Goal: Task Accomplishment & Management: Use online tool/utility

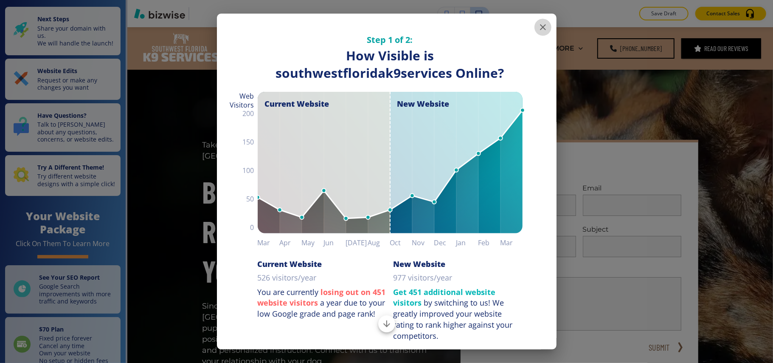
click at [538, 26] on icon "button" at bounding box center [543, 27] width 10 height 10
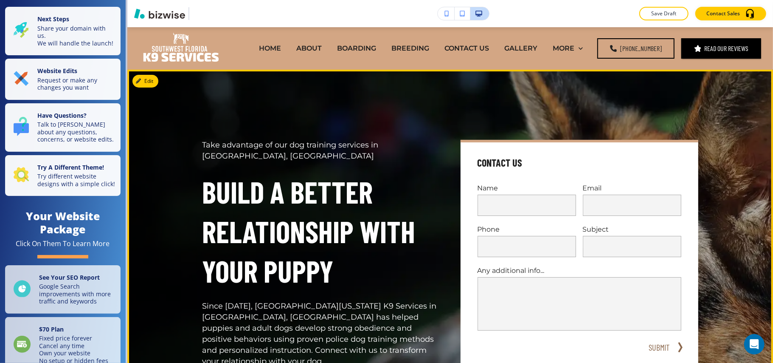
scroll to position [170, 0]
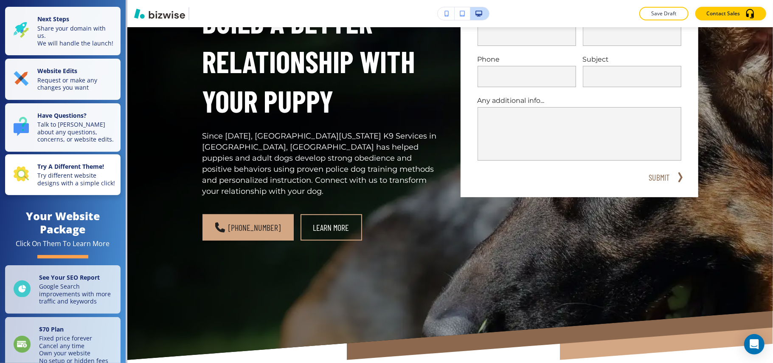
click at [48, 170] on strong "Try A Different Theme!" at bounding box center [70, 166] width 67 height 8
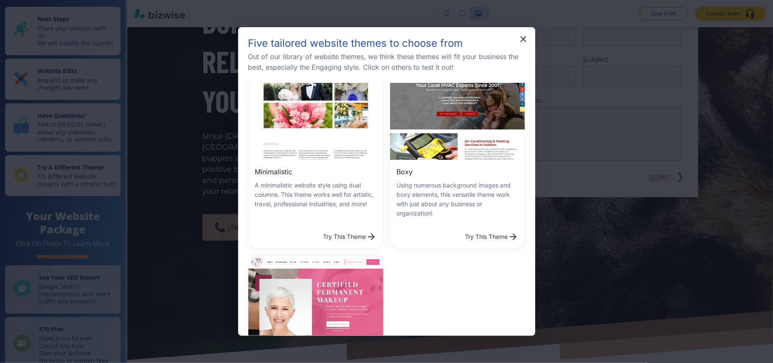
scroll to position [350, 0]
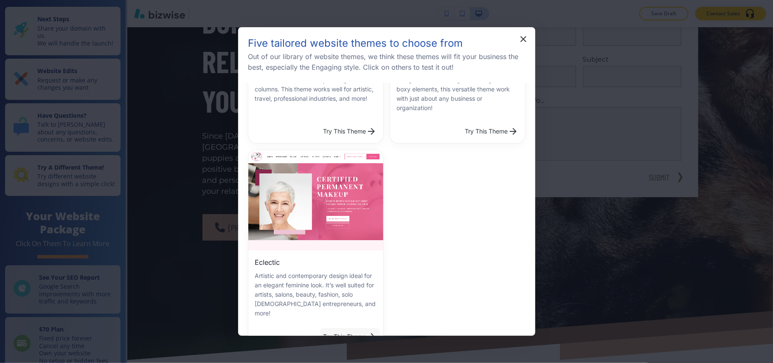
click at [337, 328] on button "Try This Theme" at bounding box center [350, 336] width 60 height 17
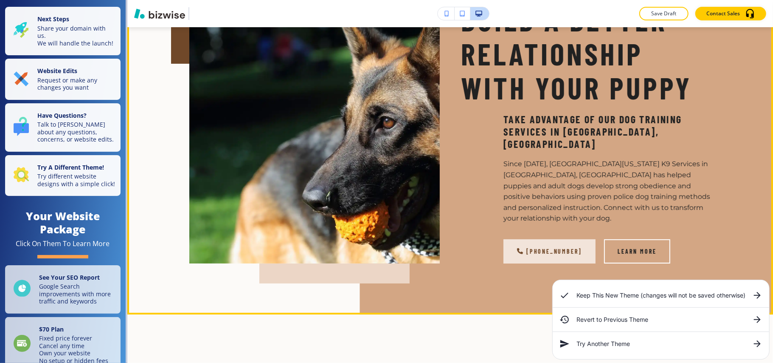
scroll to position [170, 0]
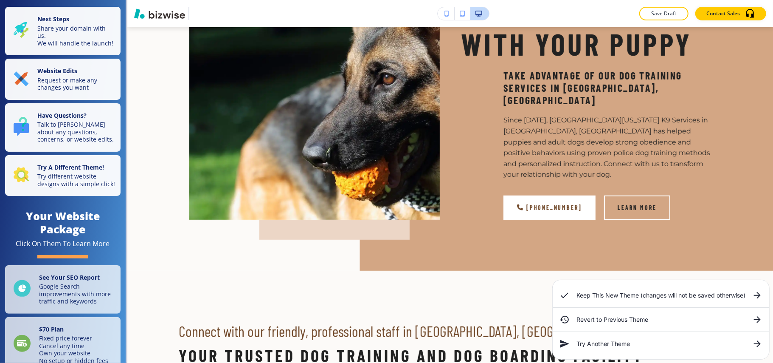
click at [755, 294] on icon at bounding box center [757, 295] width 10 height 10
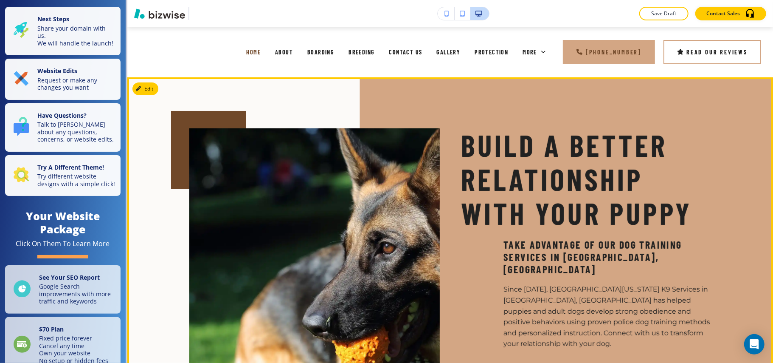
scroll to position [0, 0]
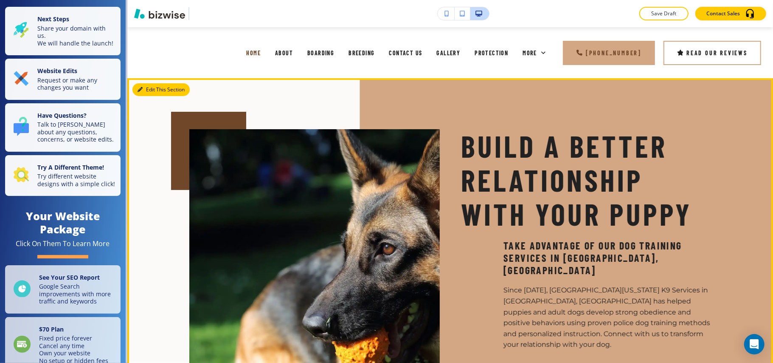
click at [149, 87] on button "Edit This Section" at bounding box center [160, 89] width 57 height 13
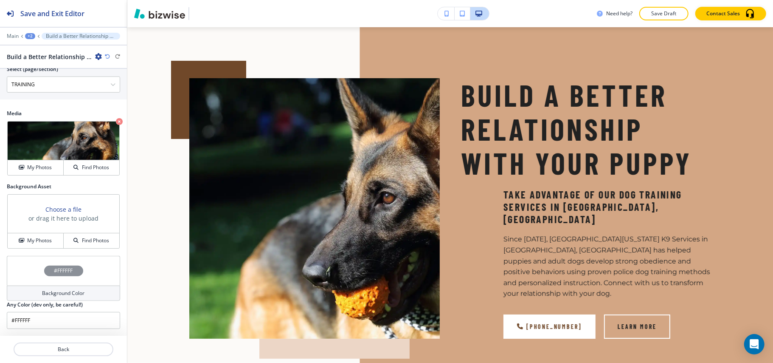
scroll to position [467, 0]
click at [38, 242] on h4 "My Photos" at bounding box center [39, 241] width 25 height 8
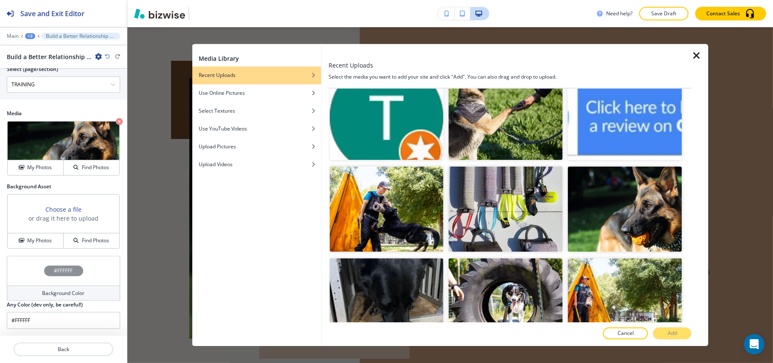
scroll to position [4664, 0]
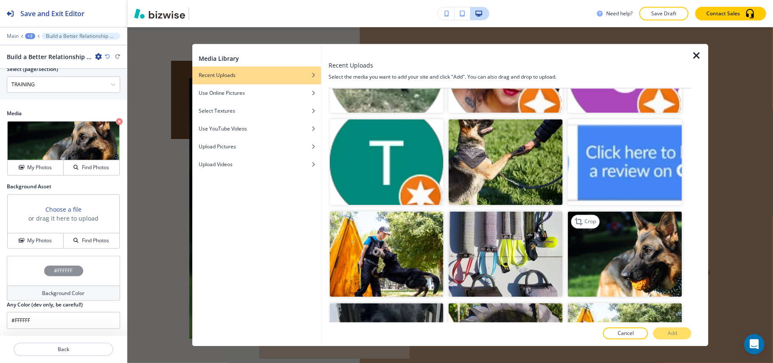
click at [646, 211] on img "button" at bounding box center [625, 254] width 114 height 86
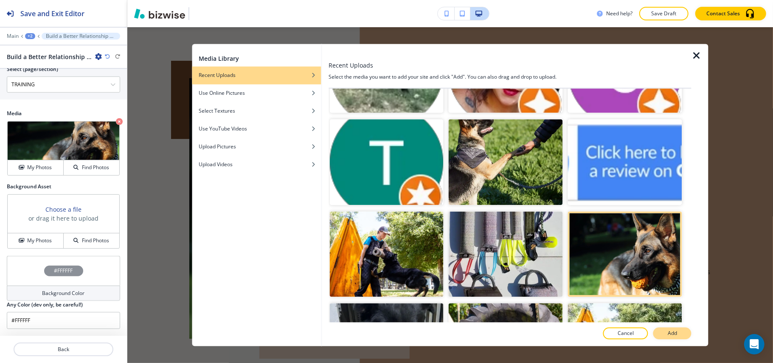
click at [672, 337] on p "Add" at bounding box center [672, 333] width 9 height 8
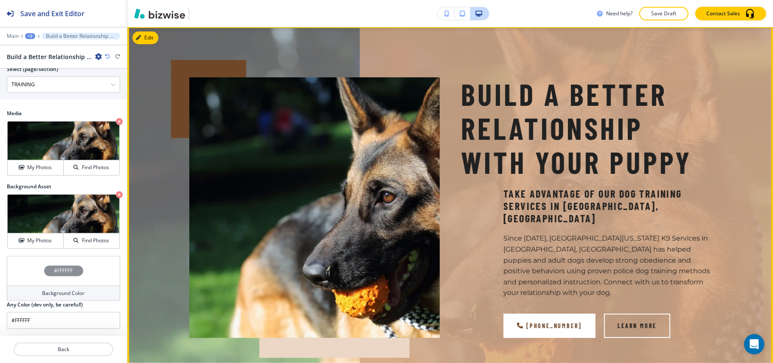
scroll to position [51, 0]
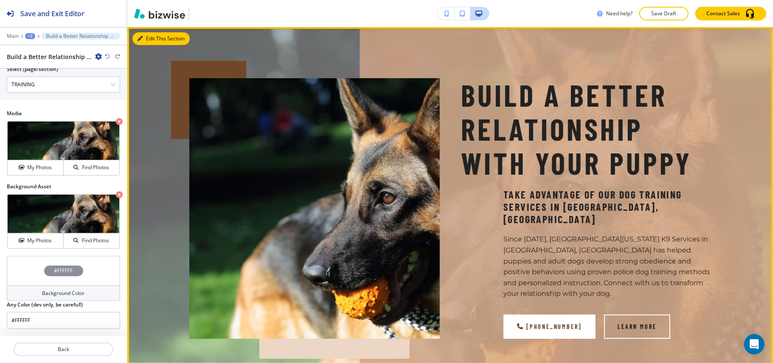
click at [139, 36] on icon "button" at bounding box center [140, 38] width 5 height 5
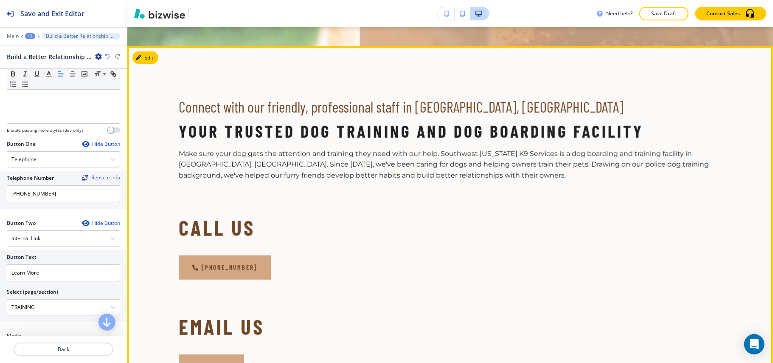
scroll to position [391, 0]
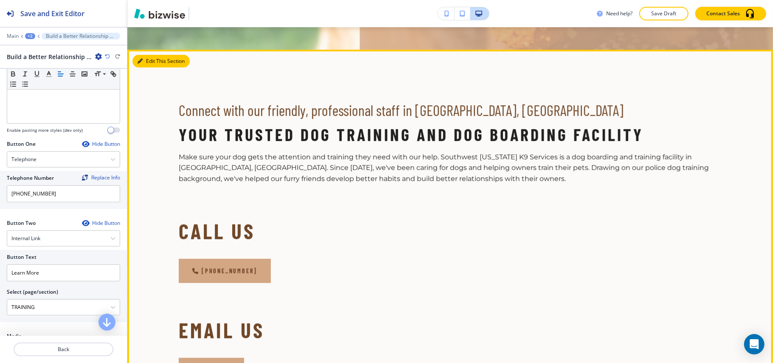
click at [153, 55] on button "Edit This Section" at bounding box center [160, 61] width 57 height 13
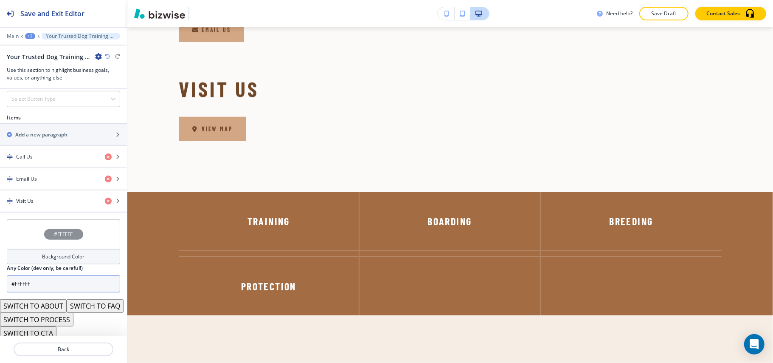
scroll to position [541, 0]
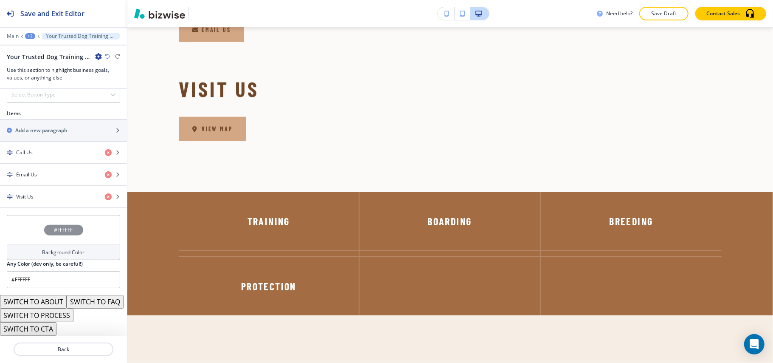
click at [58, 313] on button "SWITCH TO PROCESS" at bounding box center [36, 315] width 73 height 14
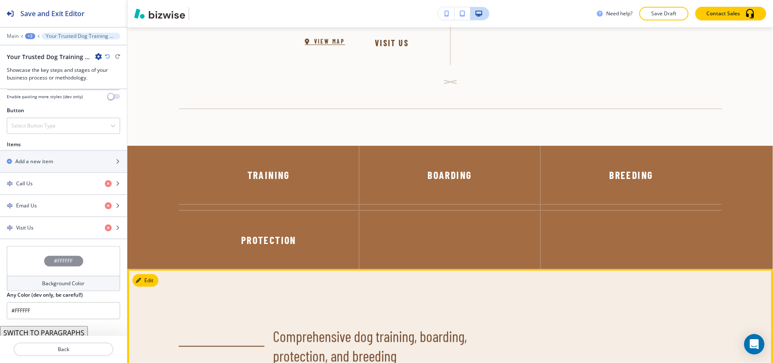
scroll to position [617, 0]
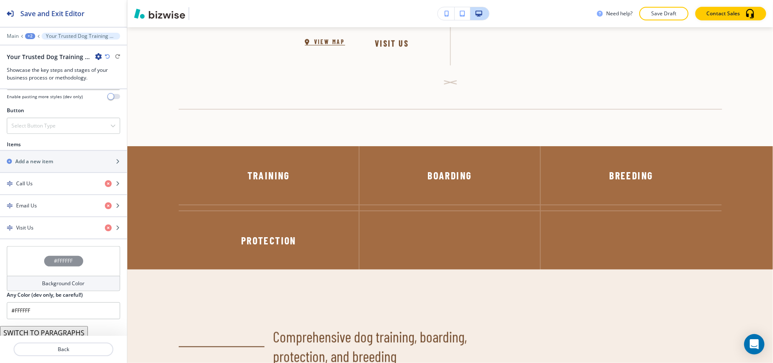
click at [107, 56] on icon "button" at bounding box center [107, 56] width 5 height 5
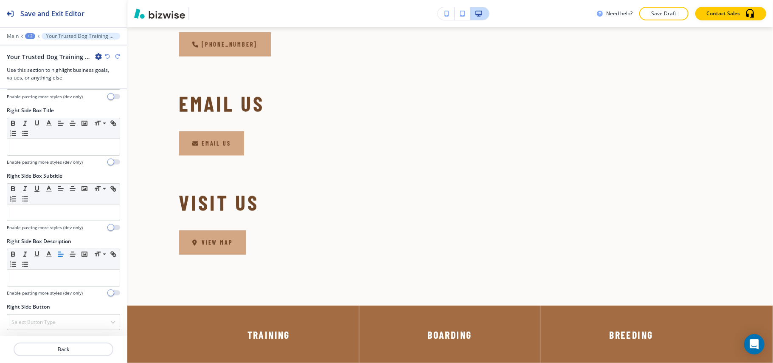
scroll to position [541, 0]
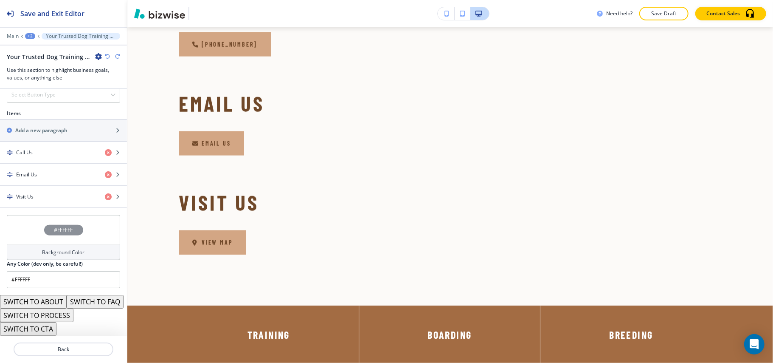
click at [49, 295] on button "SWITCH TO ABOUT" at bounding box center [33, 302] width 67 height 14
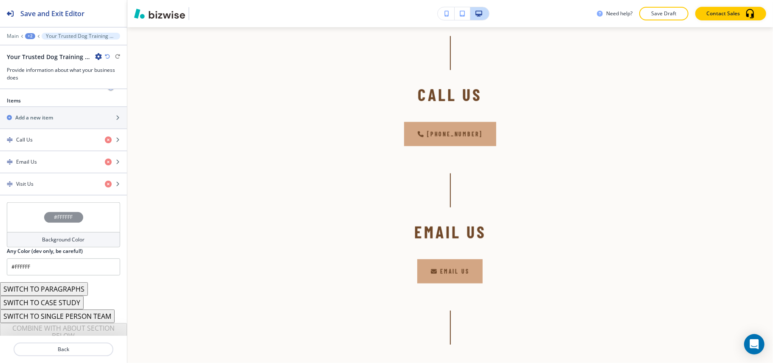
scroll to position [313, 0]
click at [64, 298] on button "SWITCH TO CASE STUDY" at bounding box center [42, 302] width 84 height 14
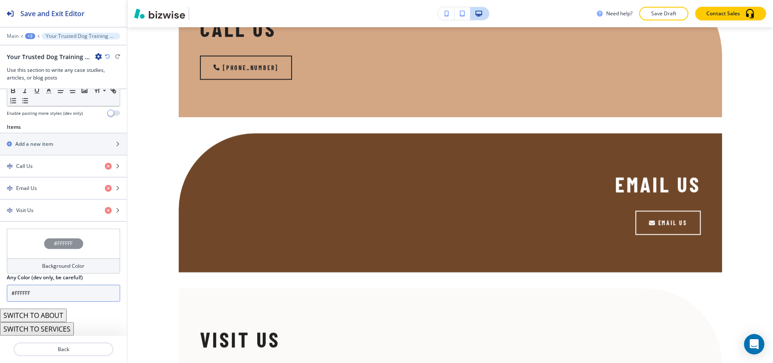
scroll to position [282, 0]
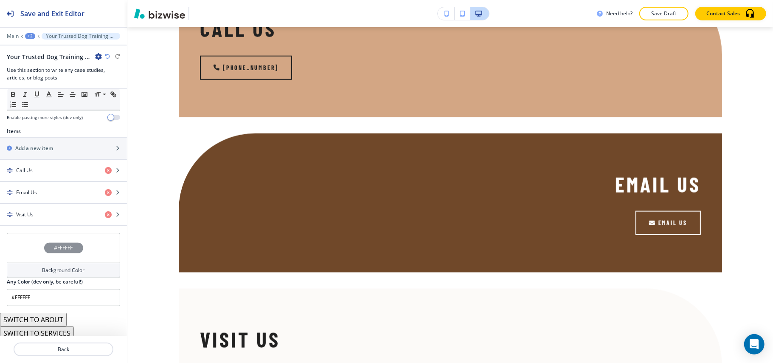
click at [53, 332] on button "SWITCH TO SERVICES" at bounding box center [37, 333] width 74 height 14
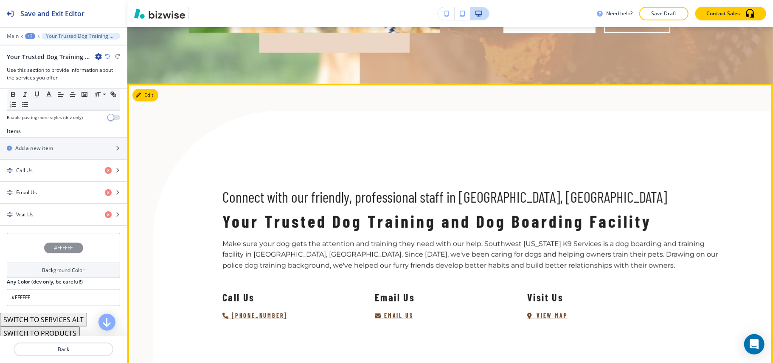
scroll to position [334, 0]
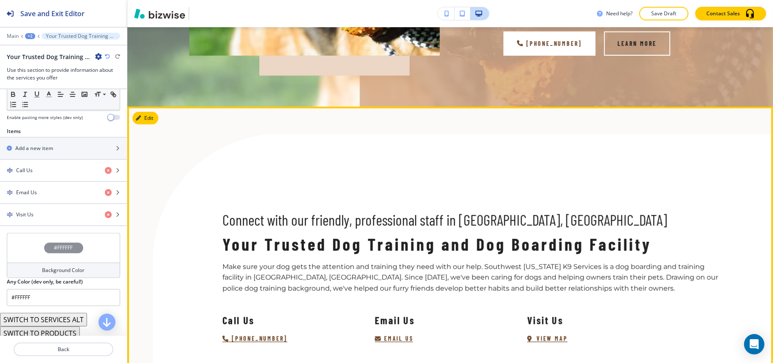
click at [154, 112] on button "Edit" at bounding box center [145, 118] width 26 height 13
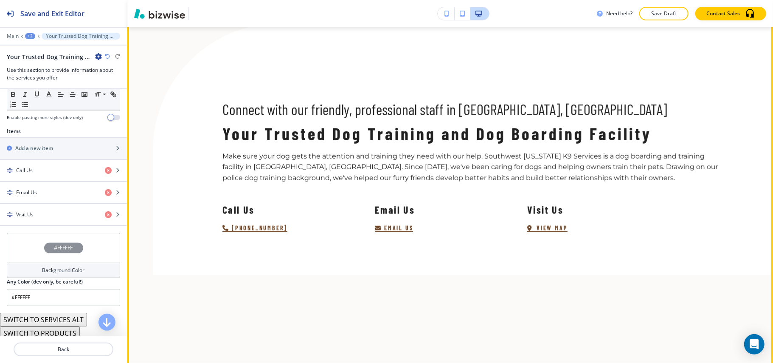
scroll to position [447, 0]
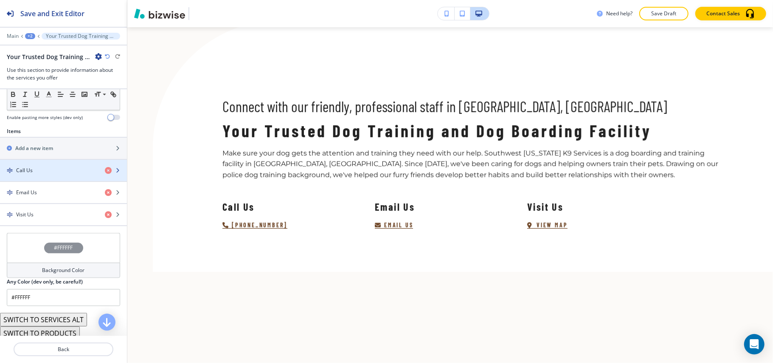
click at [96, 166] on div "Call Us" at bounding box center [63, 170] width 127 height 8
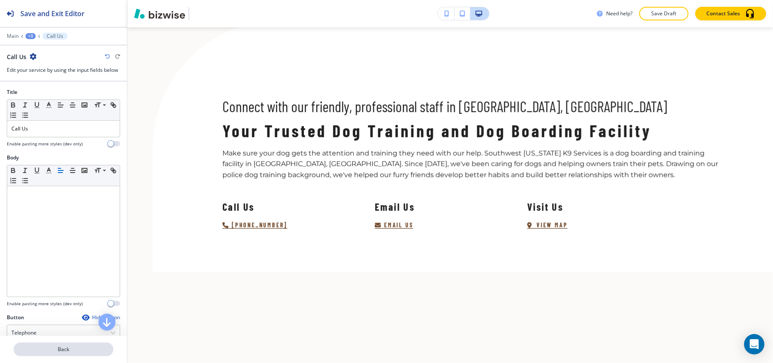
click at [48, 349] on p "Back" at bounding box center [63, 349] width 98 height 8
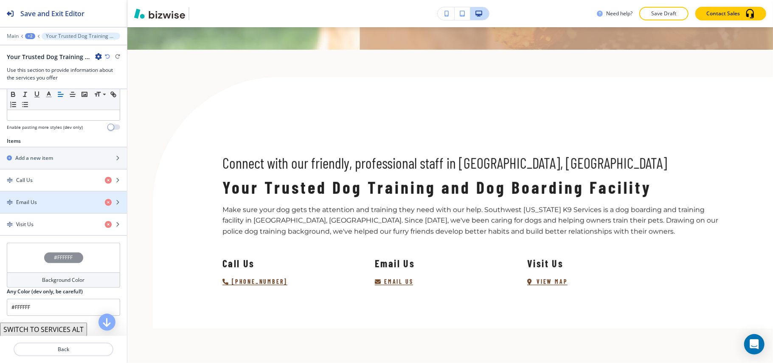
scroll to position [283, 0]
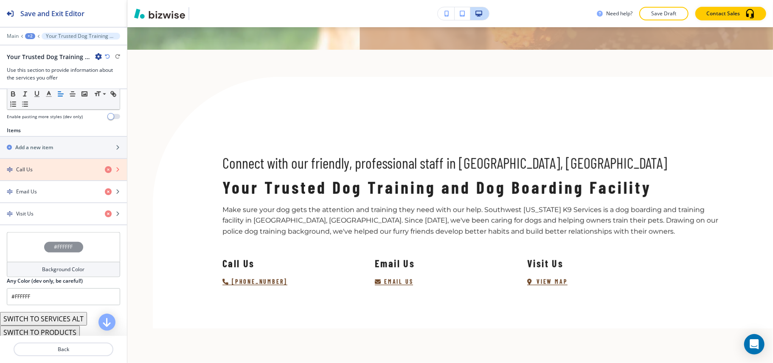
click at [105, 166] on icon "button" at bounding box center [108, 169] width 7 height 7
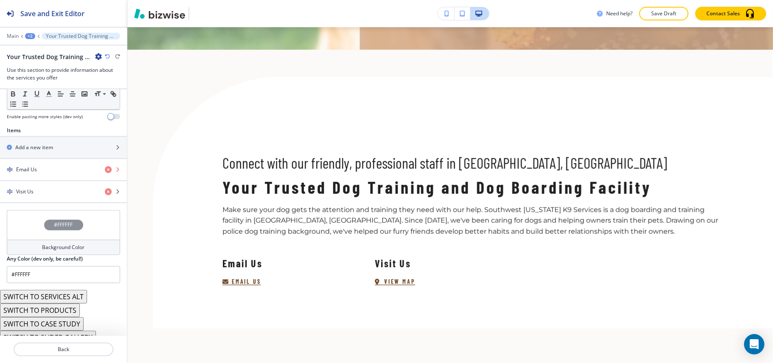
click at [105, 166] on icon "button" at bounding box center [108, 169] width 7 height 7
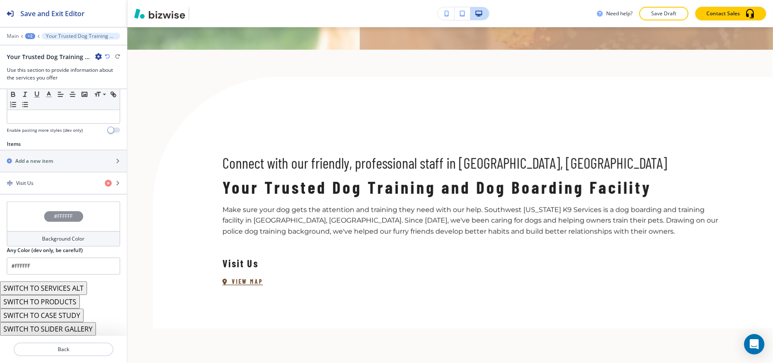
scroll to position [264, 0]
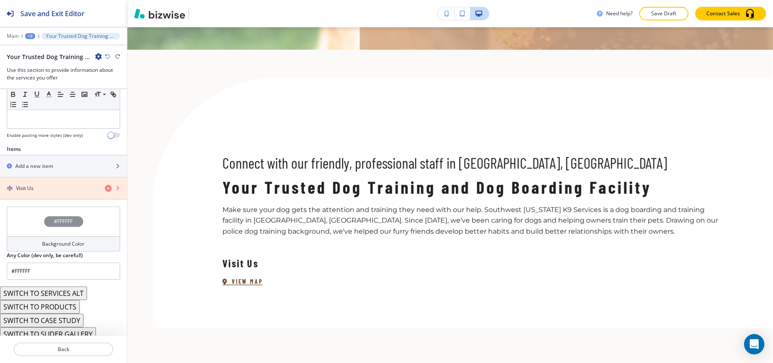
click at [105, 185] on icon "button" at bounding box center [108, 188] width 7 height 7
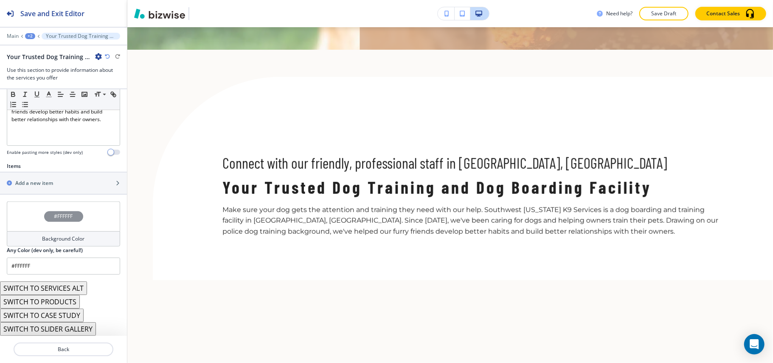
scroll to position [242, 0]
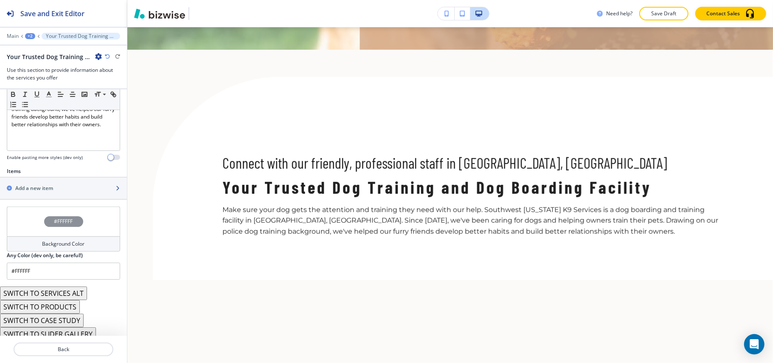
click at [40, 184] on h2 "Add a new item" at bounding box center [34, 188] width 38 height 8
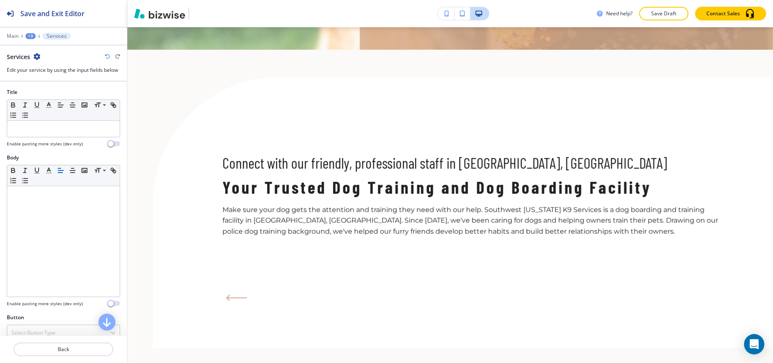
click at [39, 139] on div at bounding box center [63, 138] width 113 height 3
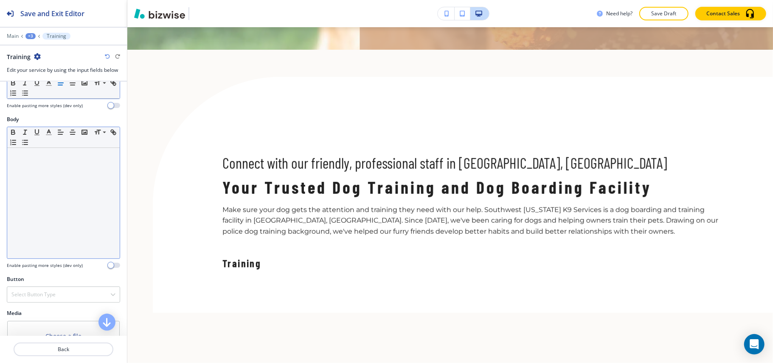
scroll to position [87, 0]
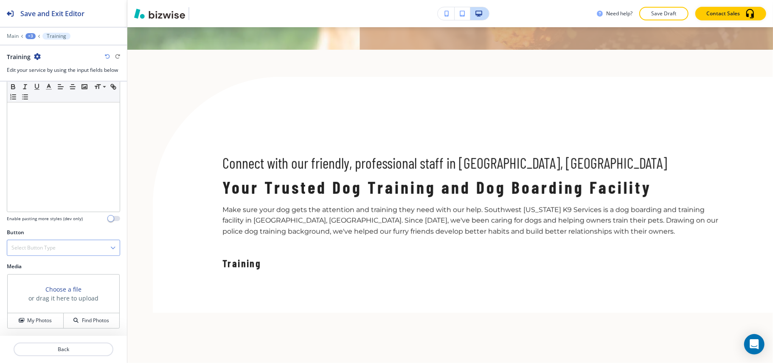
click at [25, 244] on h4 "Select Button Type" at bounding box center [33, 248] width 44 height 8
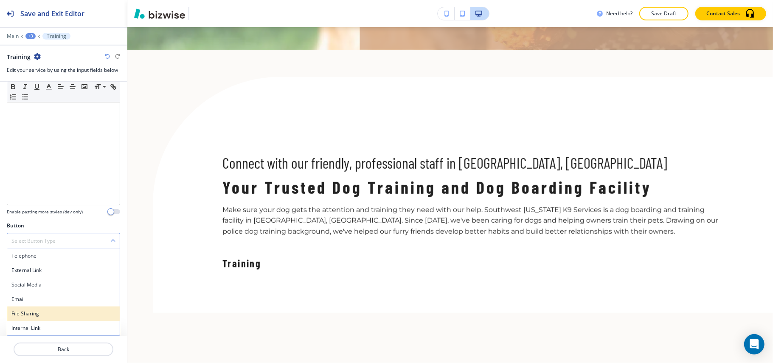
scroll to position [93, 0]
click at [22, 325] on h4 "Internal Link" at bounding box center [63, 328] width 104 height 8
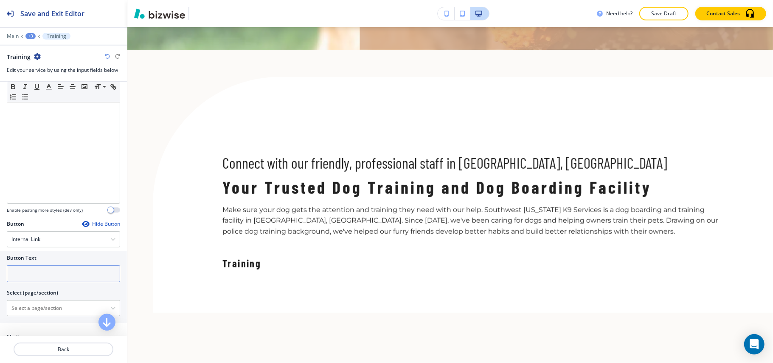
click at [42, 280] on input "text" at bounding box center [63, 273] width 113 height 17
paste input "LEARN MORE"
type input "LEARN MORE"
click at [38, 309] on \(page\/section\) "Manual Input" at bounding box center [58, 308] width 103 height 14
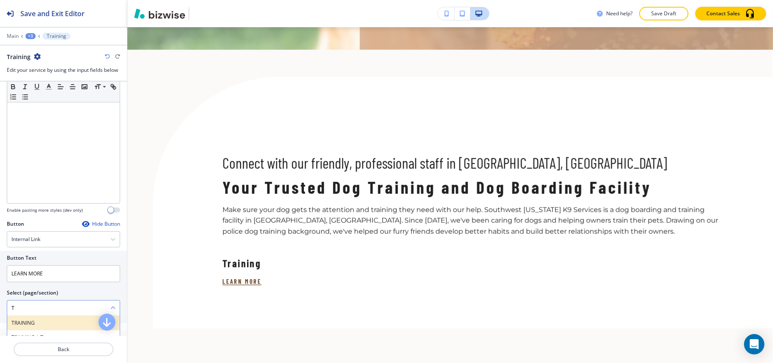
click at [26, 321] on h4 "TRAINING" at bounding box center [63, 323] width 104 height 8
type \(page\/section\) "TRAINING"
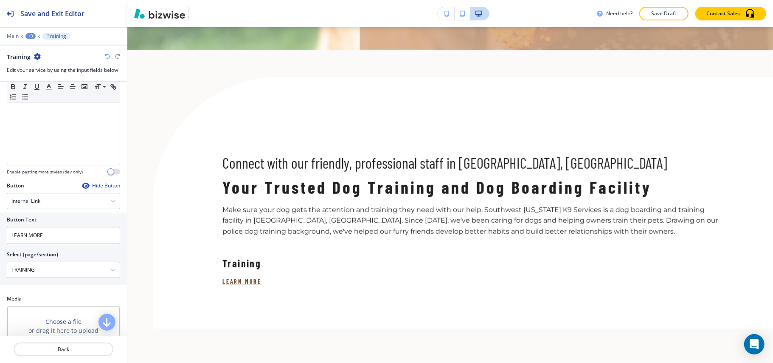
scroll to position [166, 0]
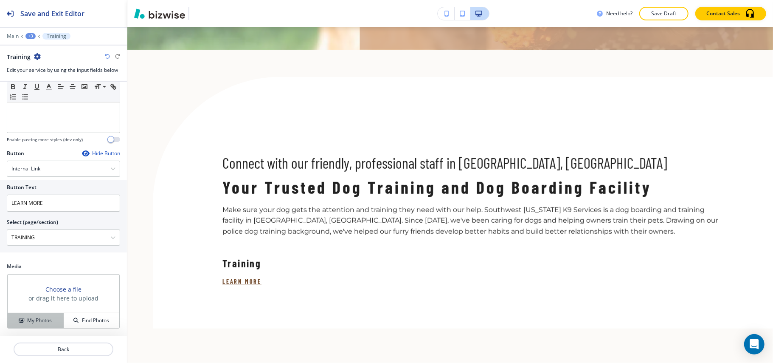
click at [30, 319] on h4 "My Photos" at bounding box center [39, 320] width 25 height 8
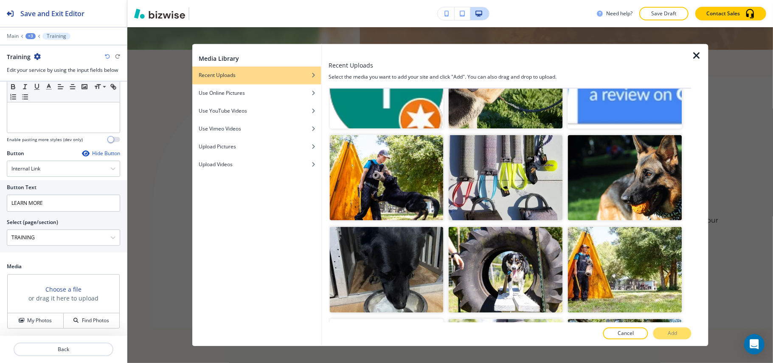
scroll to position [4720, 0]
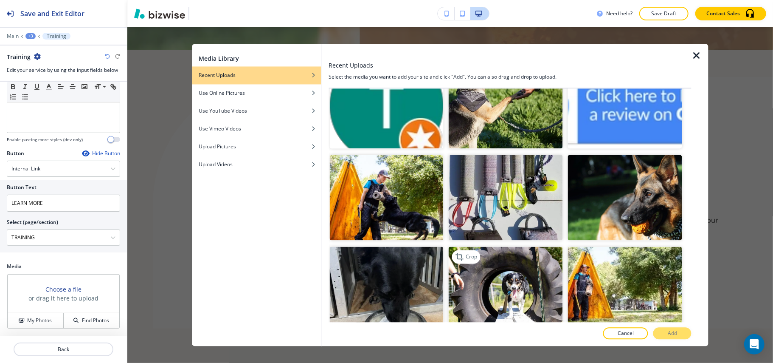
click at [504, 247] on img "button" at bounding box center [506, 290] width 114 height 86
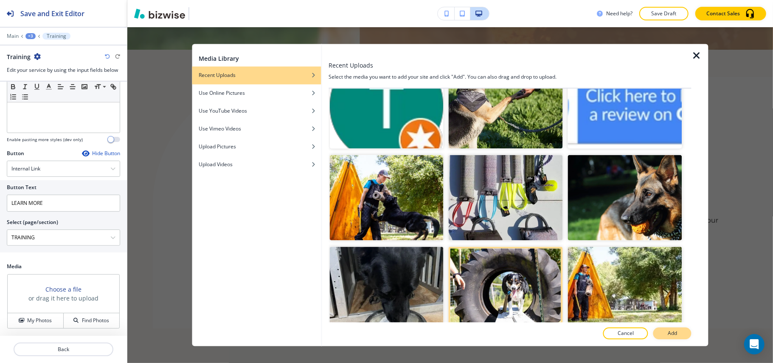
click at [672, 332] on p "Add" at bounding box center [672, 333] width 9 height 8
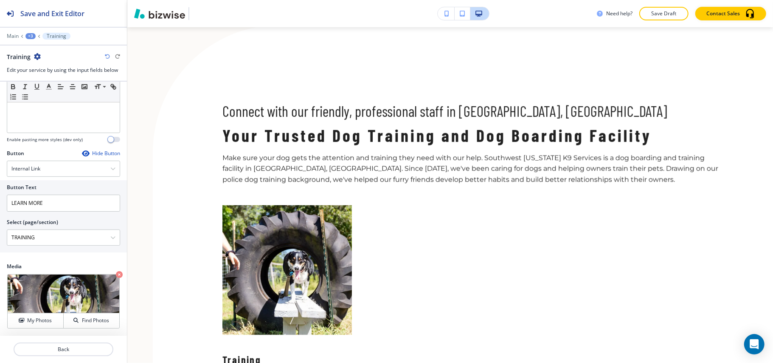
scroll to position [504, 0]
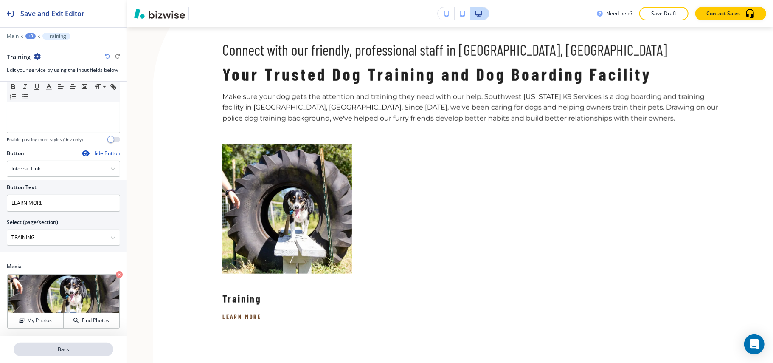
click at [71, 349] on p "Back" at bounding box center [63, 349] width 98 height 8
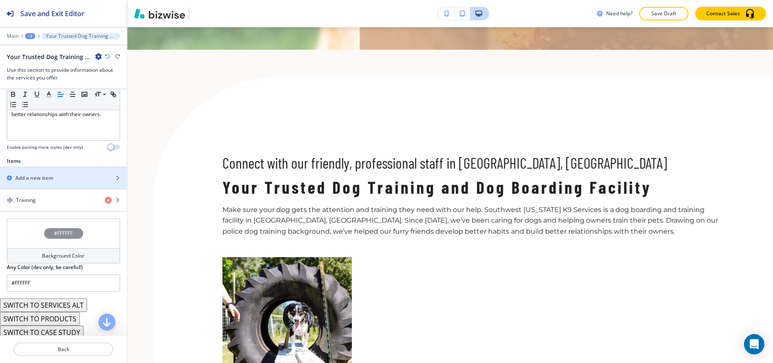
scroll to position [264, 0]
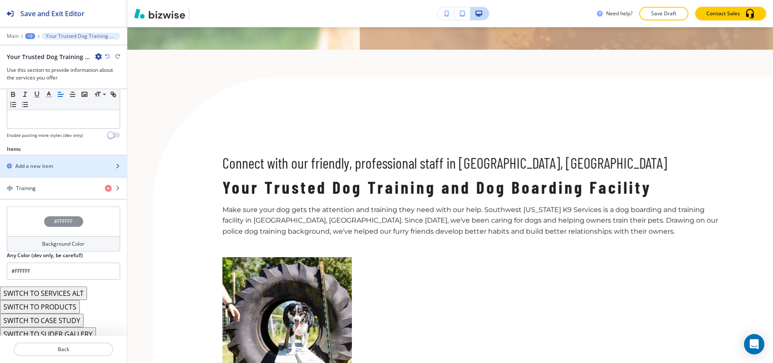
click at [40, 155] on div "button" at bounding box center [63, 158] width 127 height 7
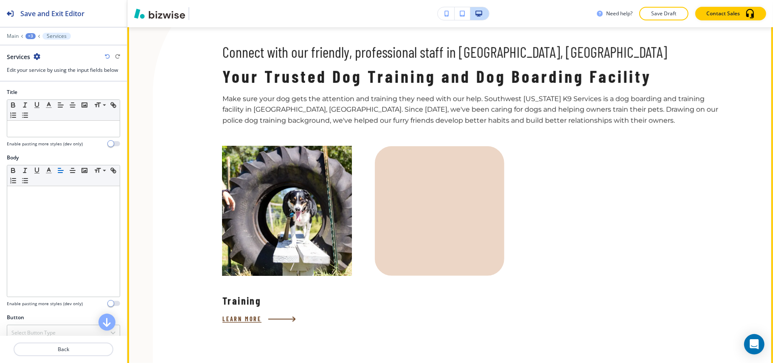
scroll to position [504, 0]
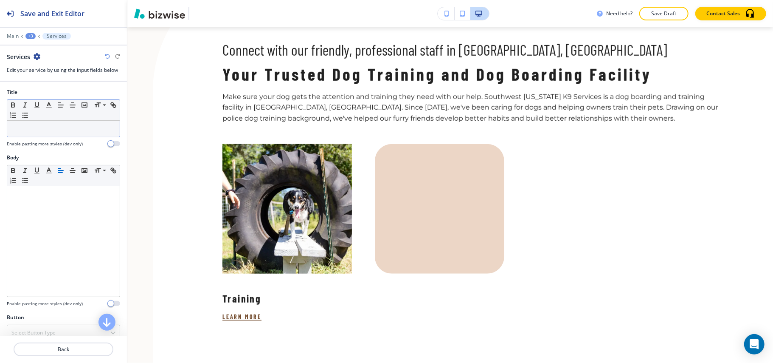
click at [48, 132] on p at bounding box center [63, 129] width 104 height 8
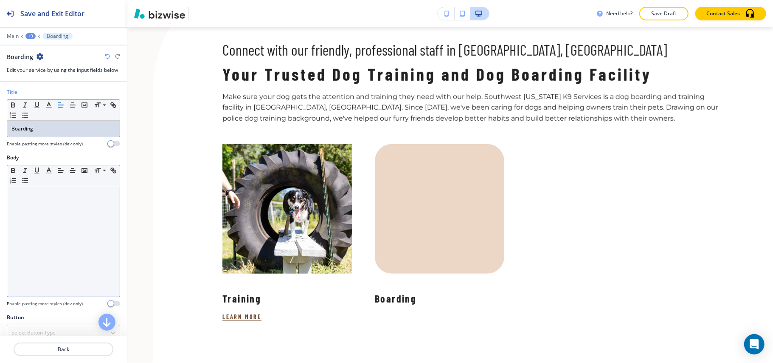
scroll to position [87, 0]
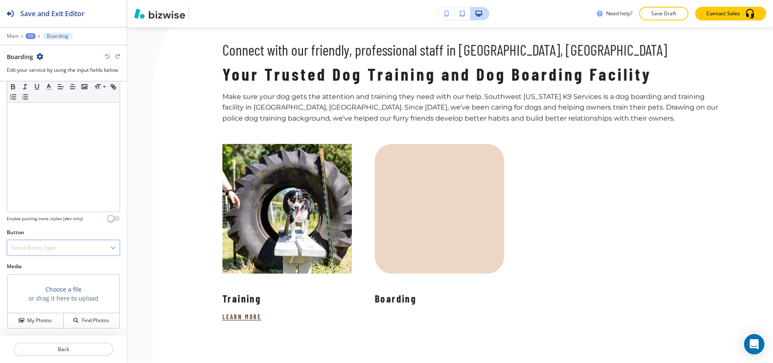
click at [55, 246] on h4 "Select Button Type" at bounding box center [33, 248] width 44 height 8
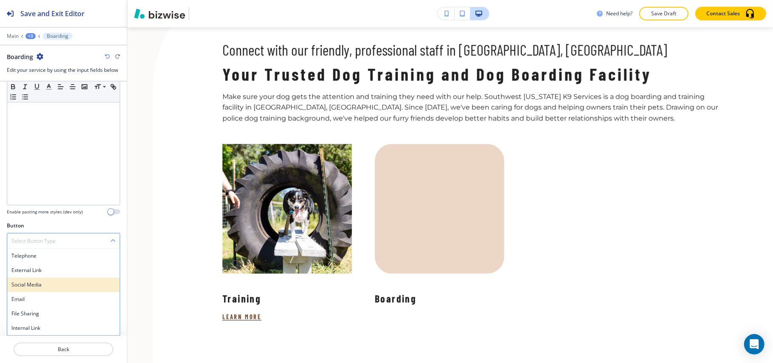
scroll to position [93, 0]
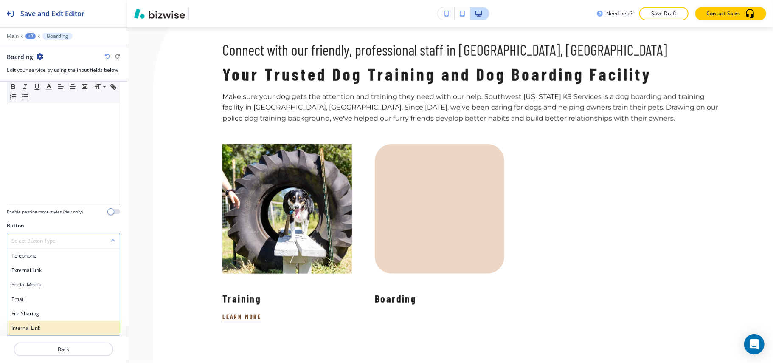
click at [39, 325] on h4 "Internal Link" at bounding box center [63, 328] width 104 height 8
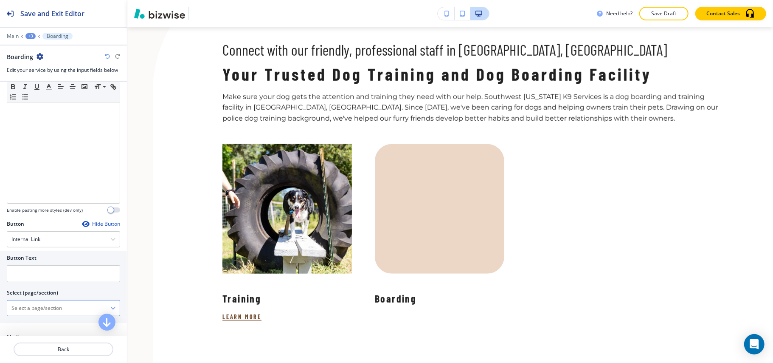
click at [41, 312] on \(page\/section\) "Manual Input" at bounding box center [58, 308] width 103 height 14
paste \(page\/section\) "Boarding"
click at [39, 323] on h4 "BOARDING" at bounding box center [63, 323] width 104 height 8
type \(page\/section\) "BOARDING"
click at [40, 274] on input "text" at bounding box center [63, 273] width 113 height 17
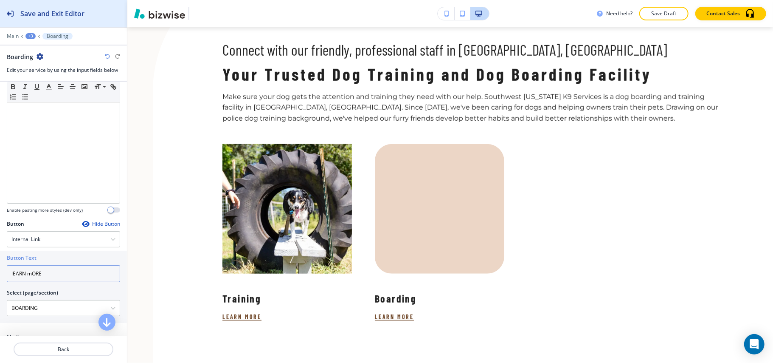
type input "lEARN mORE"
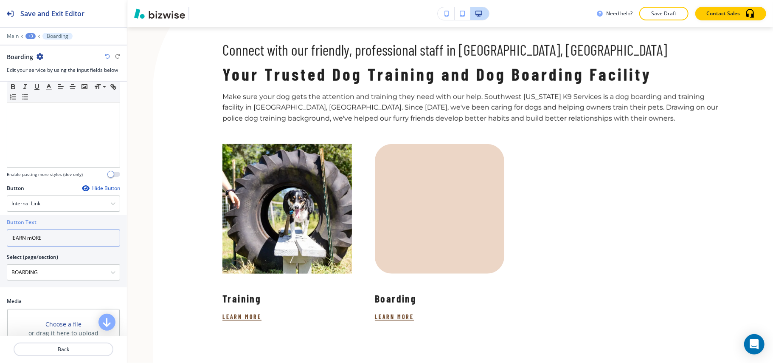
scroll to position [166, 0]
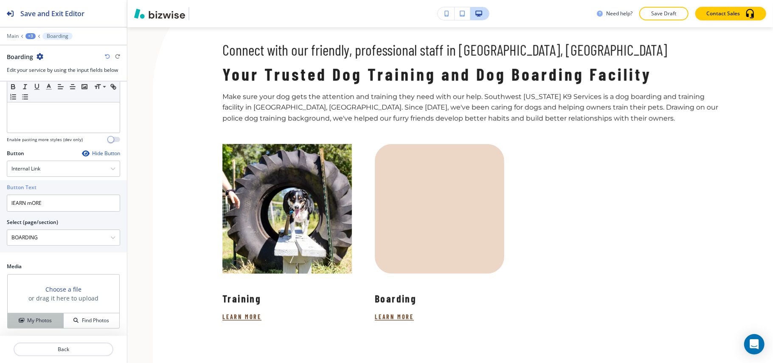
click at [38, 323] on h4 "My Photos" at bounding box center [39, 320] width 25 height 8
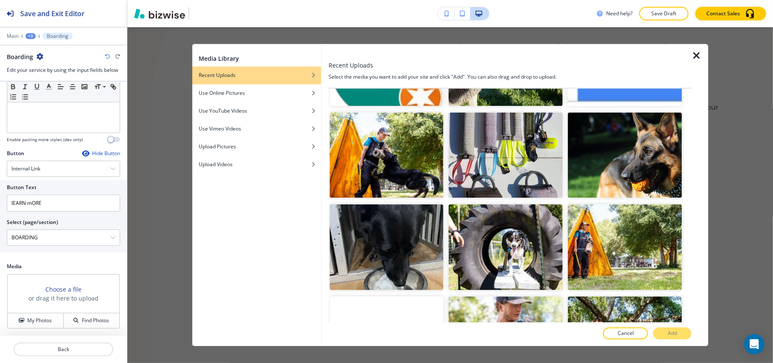
scroll to position [4720, 0]
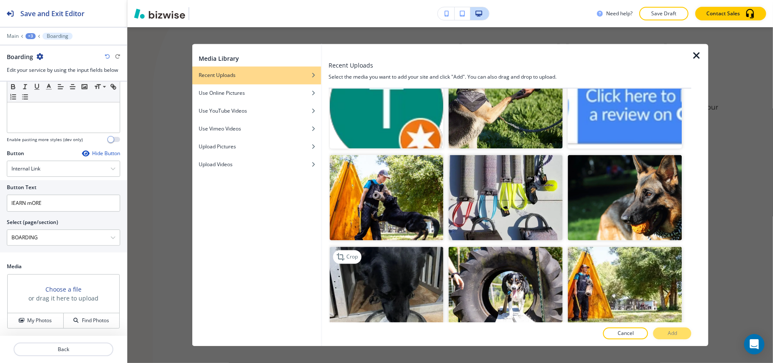
click at [411, 247] on img "button" at bounding box center [386, 290] width 114 height 86
click at [674, 330] on p "Add" at bounding box center [672, 333] width 9 height 8
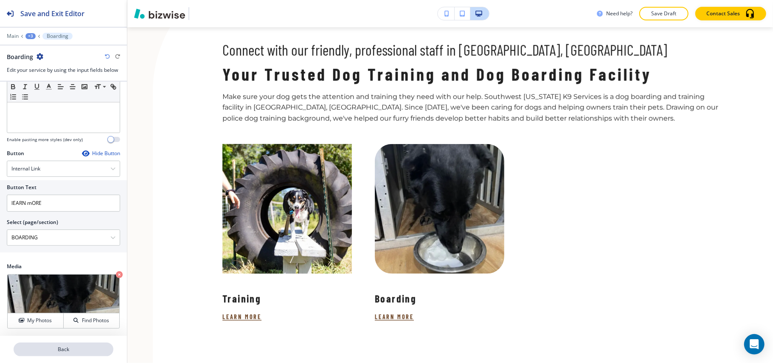
click at [55, 350] on p "Back" at bounding box center [63, 349] width 98 height 8
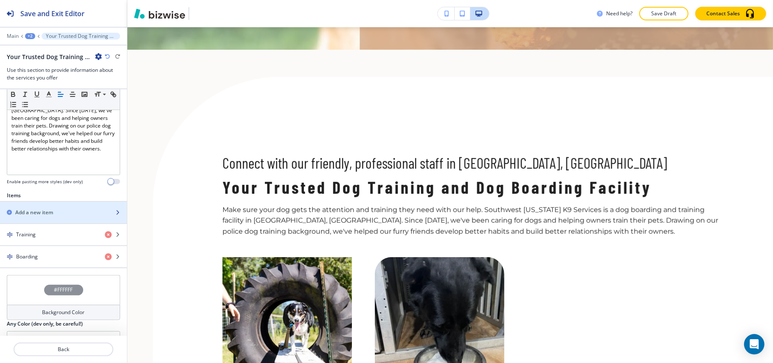
scroll to position [283, 0]
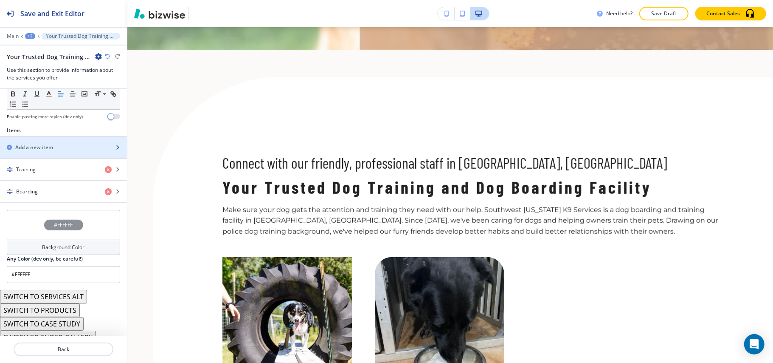
click at [34, 144] on h2 "Add a new item" at bounding box center [34, 148] width 38 height 8
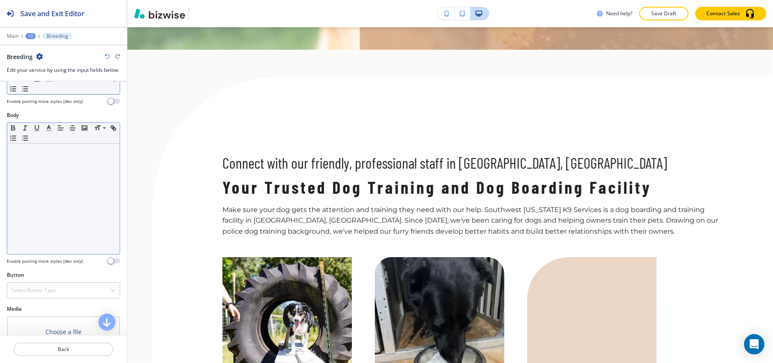
scroll to position [87, 0]
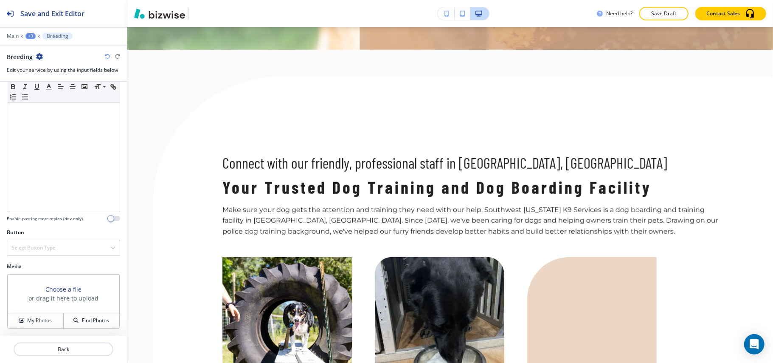
click at [57, 260] on div "Button Select Button Type Telephone External Link Social Media Email File Shari…" at bounding box center [63, 245] width 127 height 34
click at [60, 248] on div "Select Button Type" at bounding box center [63, 247] width 113 height 15
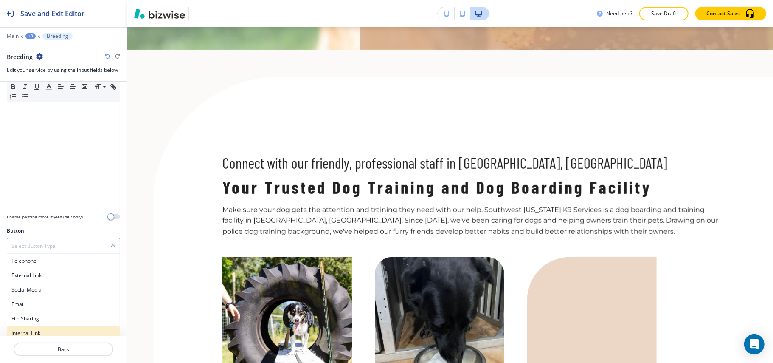
click at [45, 333] on h4 "Internal Link" at bounding box center [63, 333] width 104 height 8
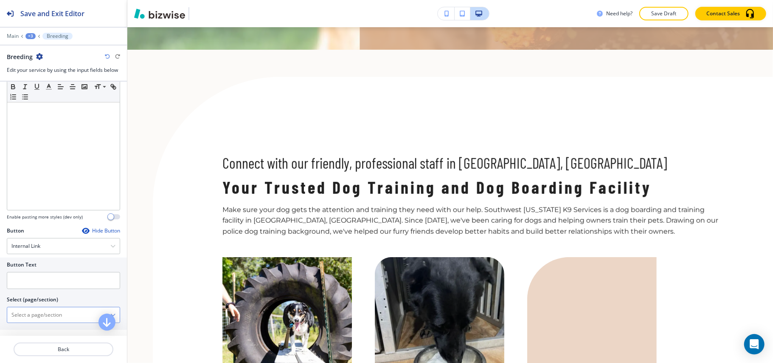
click at [50, 318] on \(page\/section\) "Manual Input" at bounding box center [58, 314] width 103 height 14
paste \(page\/section\) "Breeding"
click at [31, 330] on h4 "BREEDING" at bounding box center [63, 330] width 104 height 8
type \(page\/section\) "BREEDING"
click at [44, 289] on input "text" at bounding box center [63, 280] width 113 height 17
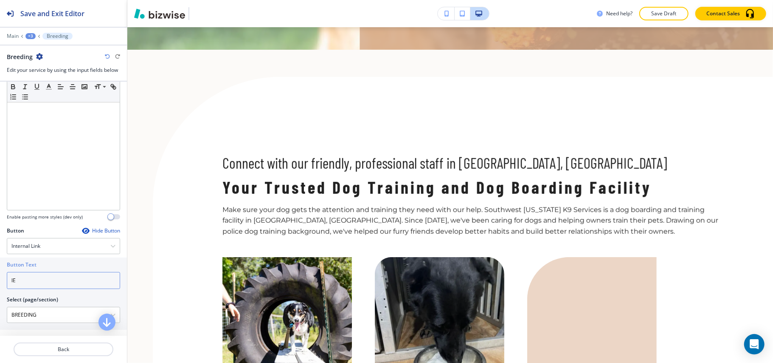
type input "l"
type input "Learn More"
click at [53, 352] on p "Back" at bounding box center [63, 349] width 98 height 8
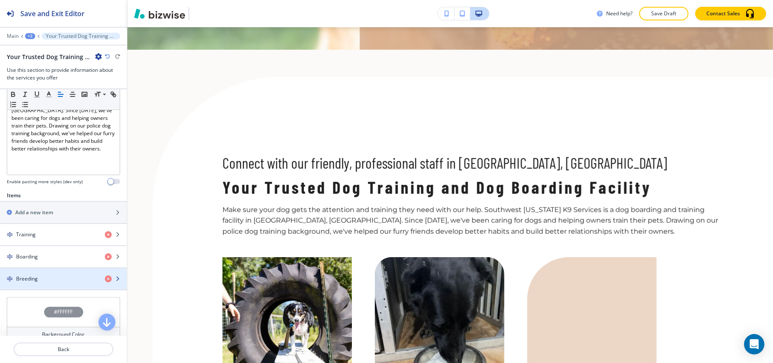
scroll to position [226, 0]
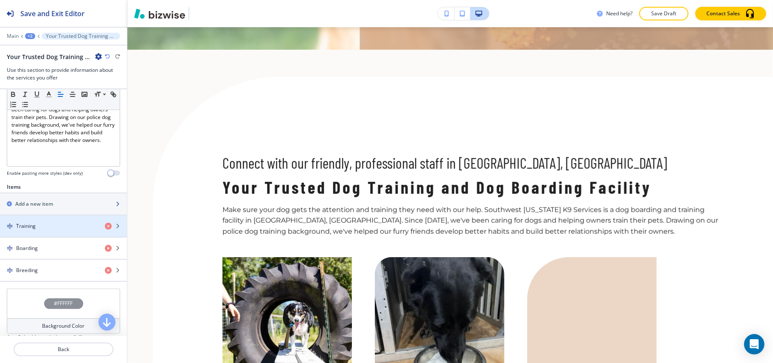
click at [46, 200] on h2 "Add a new item" at bounding box center [34, 204] width 38 height 8
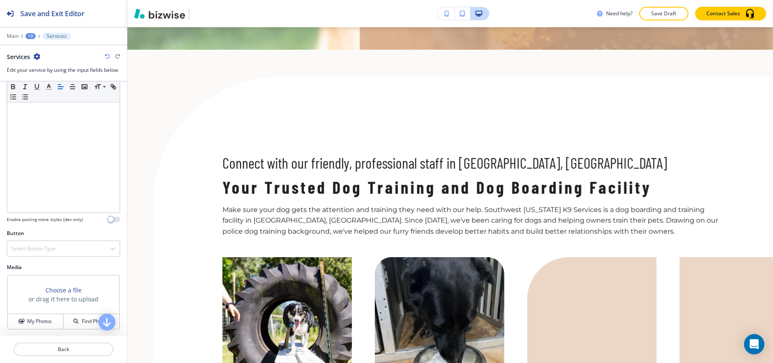
scroll to position [87, 0]
click at [59, 343] on button "Back" at bounding box center [64, 349] width 100 height 14
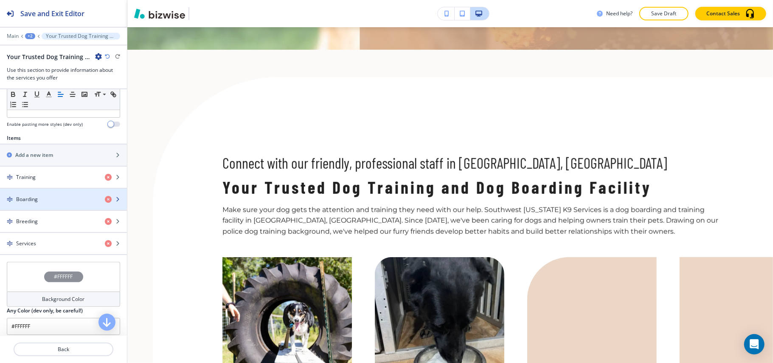
scroll to position [332, 0]
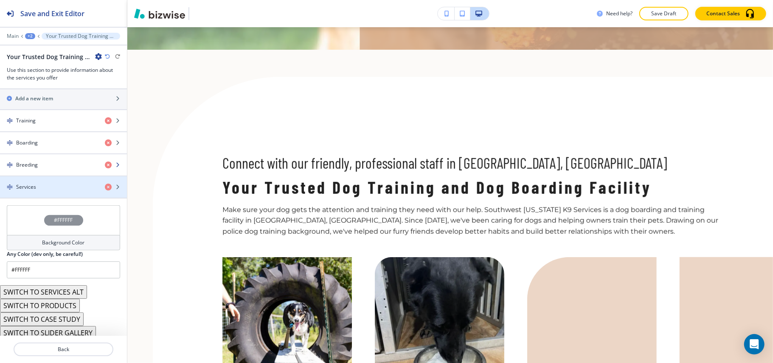
click at [49, 169] on div "button" at bounding box center [63, 172] width 127 height 7
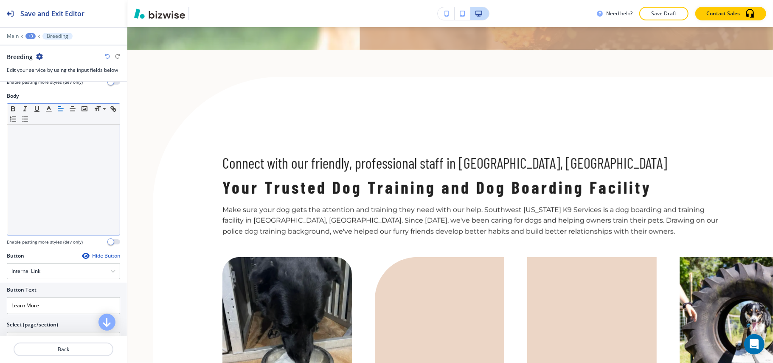
scroll to position [166, 0]
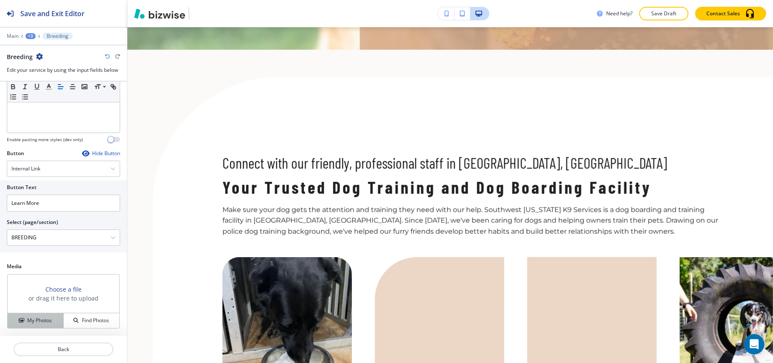
click at [31, 316] on h4 "My Photos" at bounding box center [39, 320] width 25 height 8
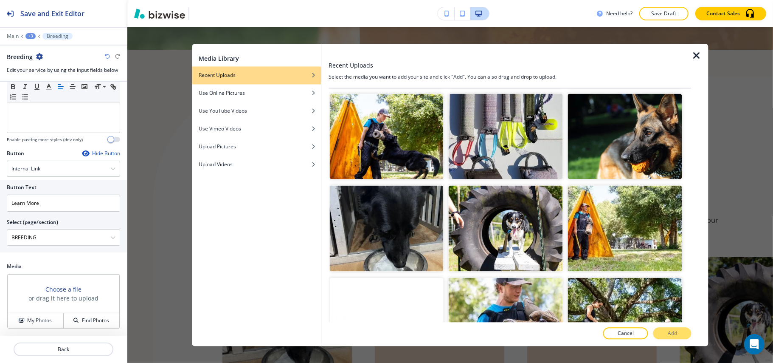
scroll to position [4890, 0]
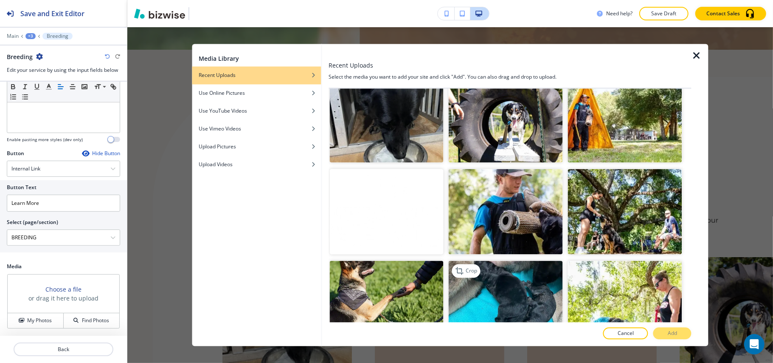
click at [500, 261] on img "button" at bounding box center [506, 304] width 114 height 86
click at [668, 330] on p "Add" at bounding box center [672, 333] width 9 height 8
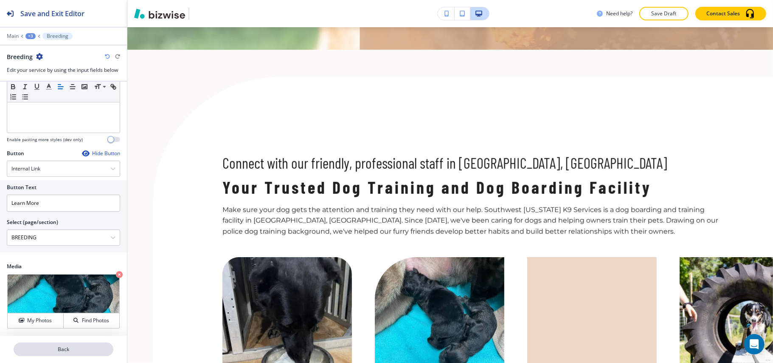
click at [58, 354] on button "Back" at bounding box center [64, 349] width 100 height 14
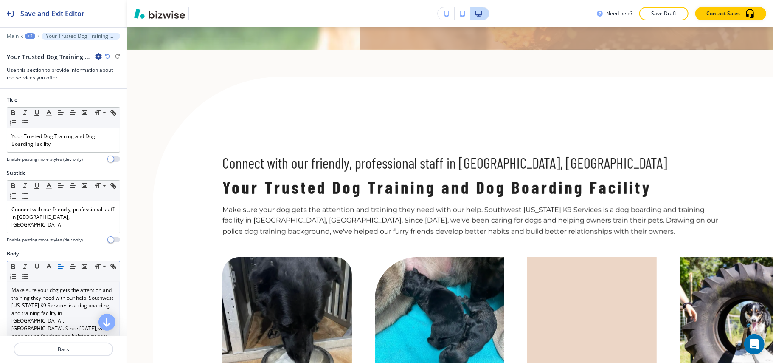
scroll to position [226, 0]
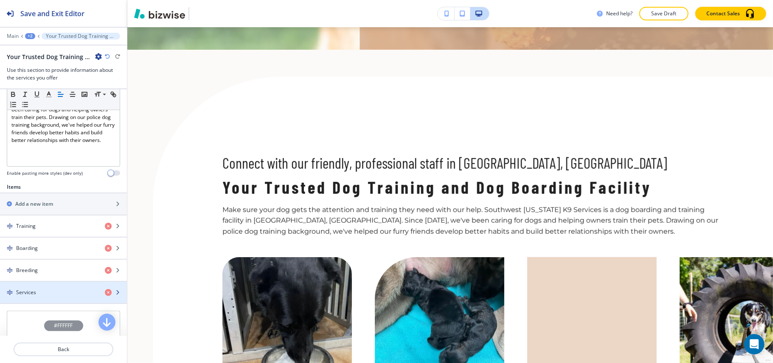
click at [41, 288] on div "Services" at bounding box center [49, 292] width 98 height 8
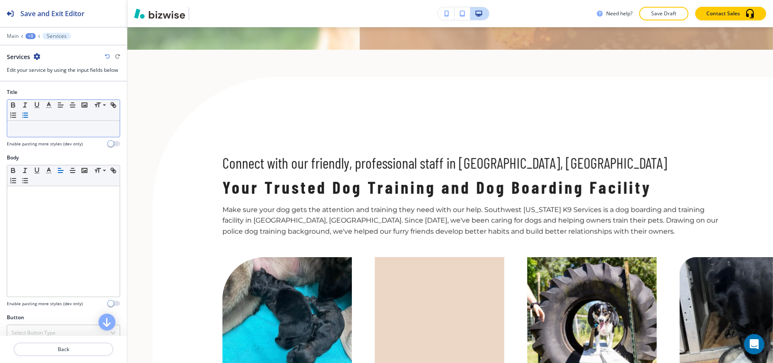
click at [28, 117] on line "button" at bounding box center [26, 117] width 4 height 0
click at [37, 132] on li at bounding box center [67, 129] width 96 height 8
click at [29, 117] on icon "button" at bounding box center [25, 115] width 8 height 8
click at [41, 132] on p at bounding box center [63, 129] width 104 height 8
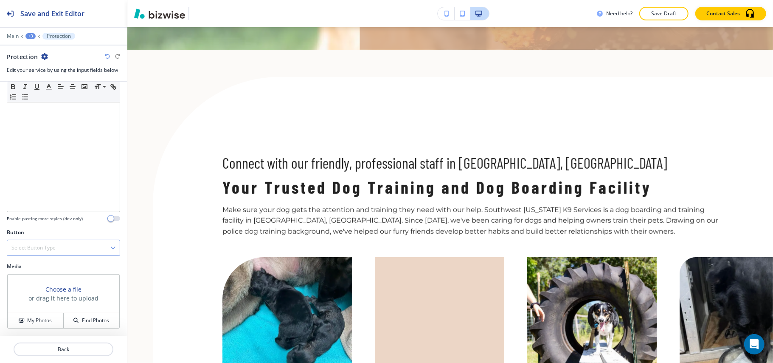
click at [44, 251] on h4 "Select Button Type" at bounding box center [33, 248] width 44 height 8
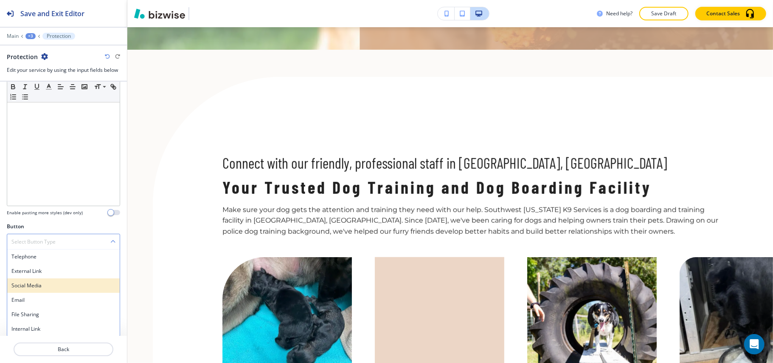
scroll to position [93, 0]
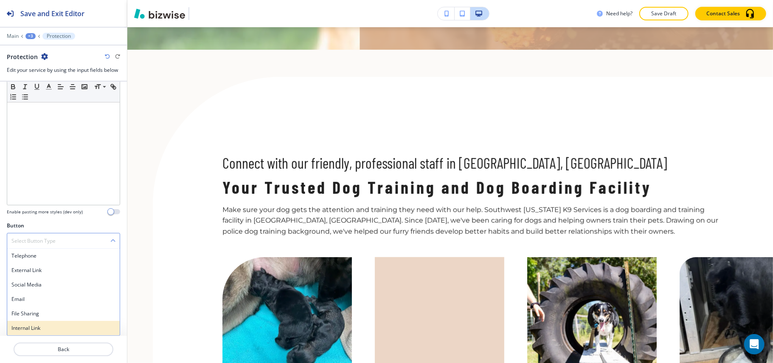
click at [40, 330] on h4 "Internal Link" at bounding box center [63, 328] width 104 height 8
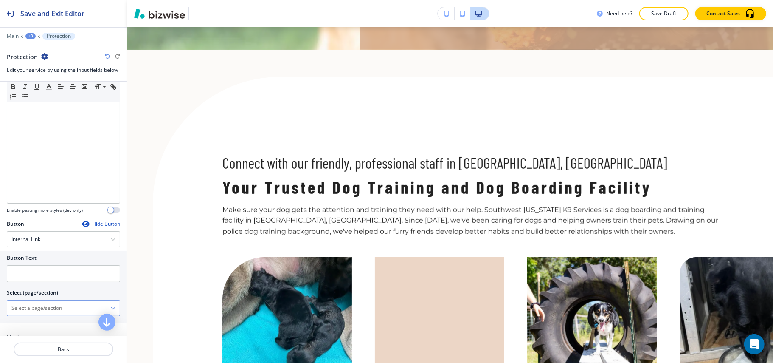
click at [39, 301] on div "HOME HOME | Build a Better Relationship With Your Puppy HOME | Your Trusted Dog…" at bounding box center [63, 308] width 113 height 16
click at [31, 307] on \(page\/section\) "Manual Input" at bounding box center [58, 308] width 103 height 14
paste \(page\/section\) "Protection"
drag, startPoint x: 28, startPoint y: 323, endPoint x: 32, endPoint y: 291, distance: 31.8
click at [29, 323] on h4 "PROTECTION" at bounding box center [63, 323] width 104 height 8
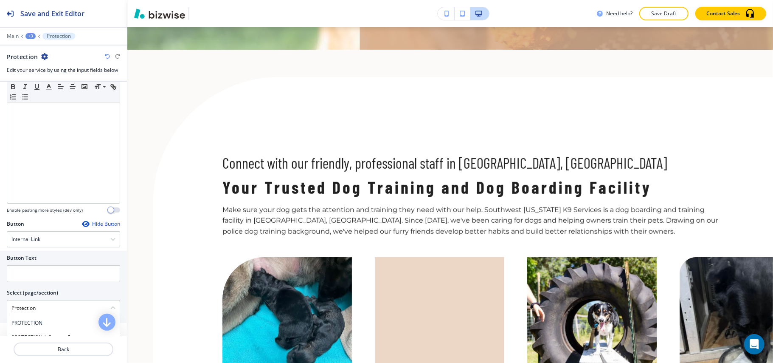
type \(page\/section\) "PROTECTION"
click at [31, 287] on div at bounding box center [63, 285] width 113 height 7
click at [36, 282] on input "text" at bounding box center [63, 273] width 113 height 17
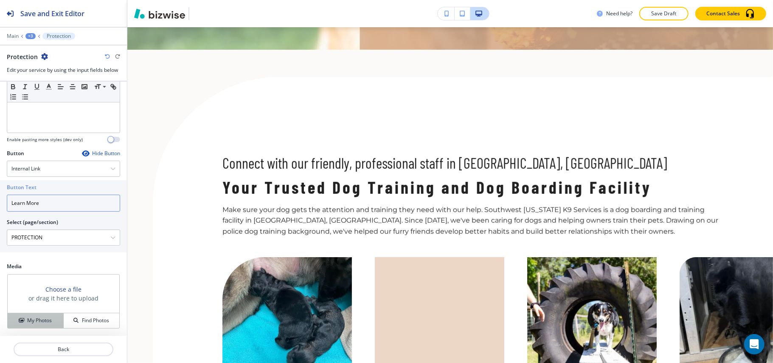
type input "Learn More"
click at [41, 313] on button "My Photos" at bounding box center [36, 320] width 56 height 15
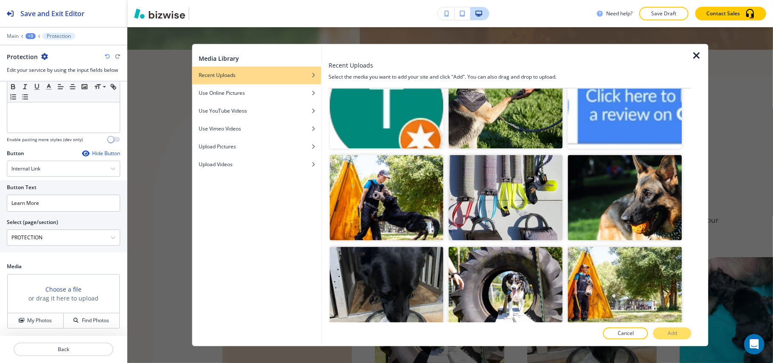
scroll to position [4607, 0]
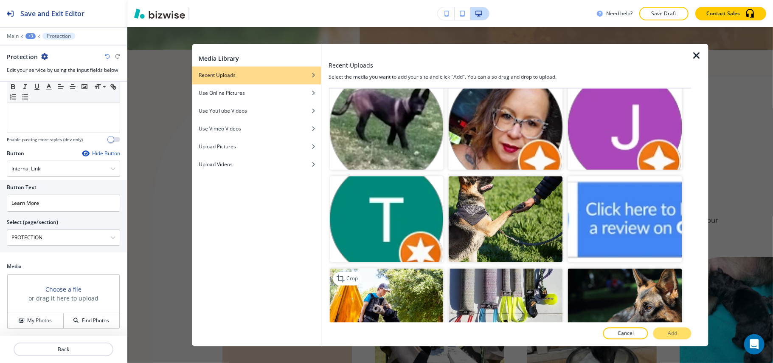
click at [335, 268] on img "button" at bounding box center [386, 311] width 114 height 86
click at [668, 334] on p "Add" at bounding box center [672, 333] width 9 height 8
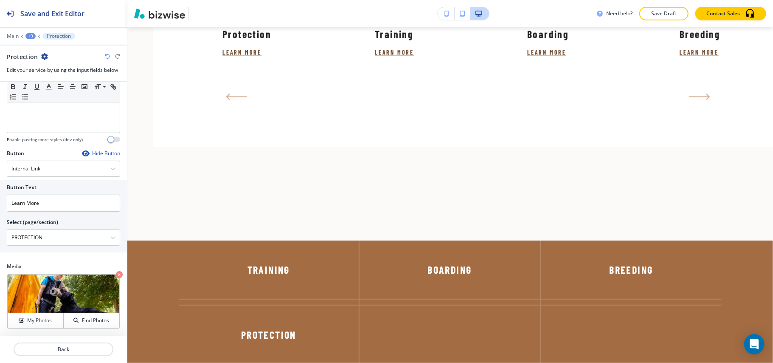
scroll to position [719, 0]
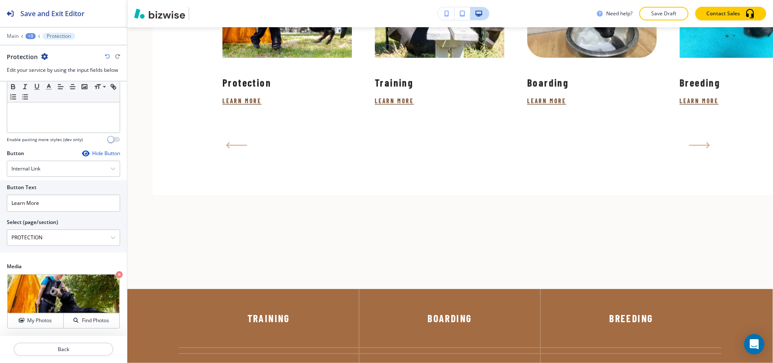
click at [33, 36] on div "+3" at bounding box center [30, 36] width 10 height 6
click at [38, 66] on p "HOME" at bounding box center [52, 65] width 43 height 8
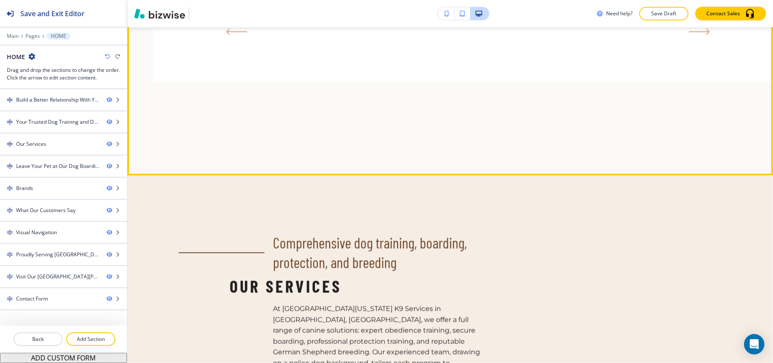
scroll to position [938, 0]
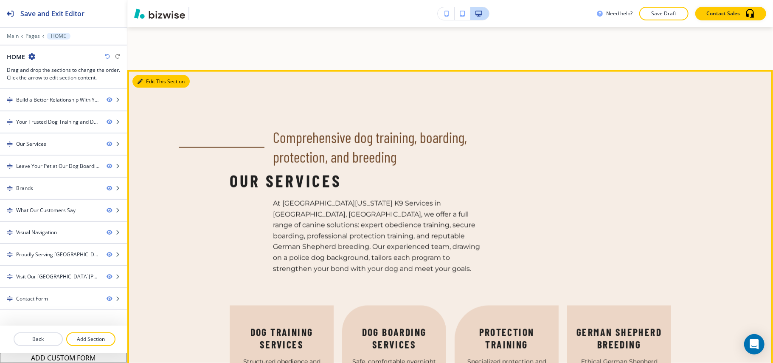
click at [137, 75] on button "Edit This Section" at bounding box center [160, 81] width 57 height 13
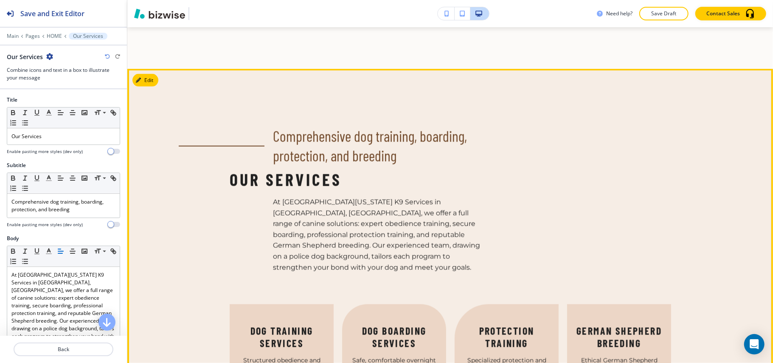
scroll to position [923, 0]
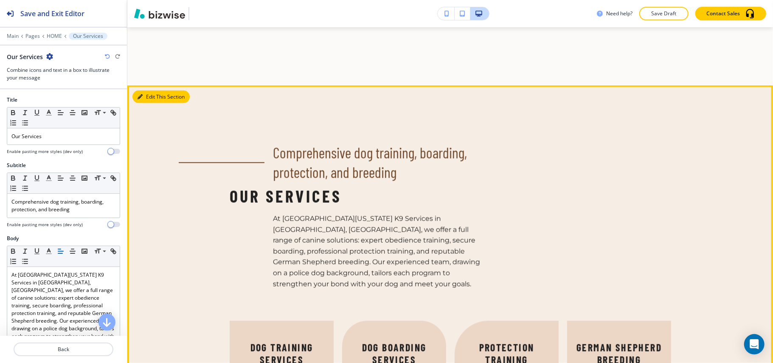
click at [148, 90] on button "Edit This Section" at bounding box center [160, 96] width 57 height 13
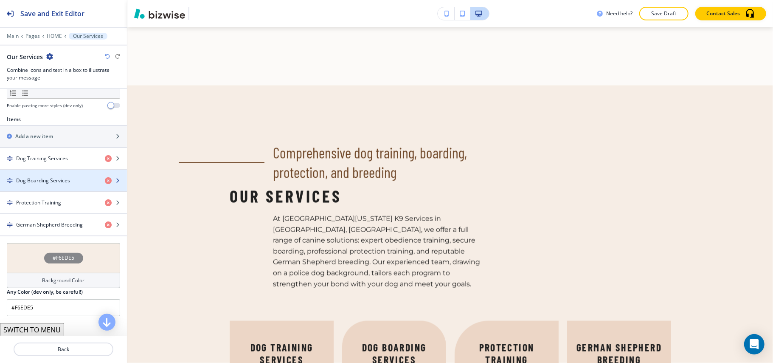
scroll to position [283, 0]
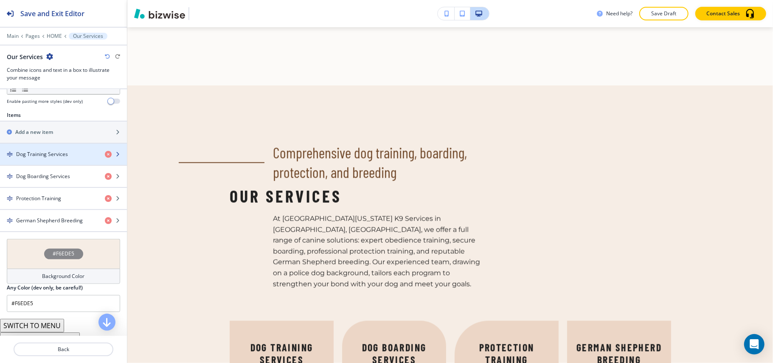
click at [57, 157] on h4 "Dog Training Services" at bounding box center [42, 154] width 52 height 8
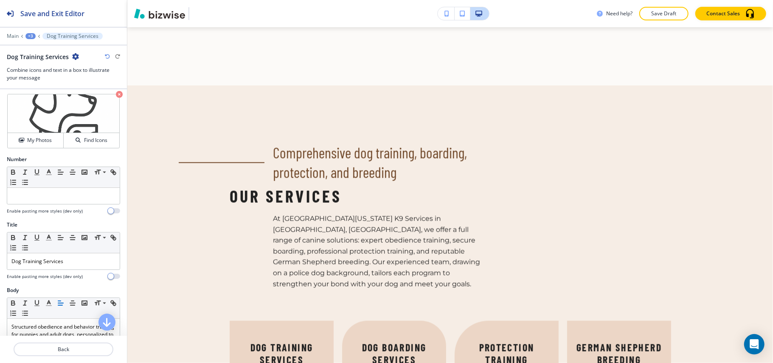
scroll to position [0, 0]
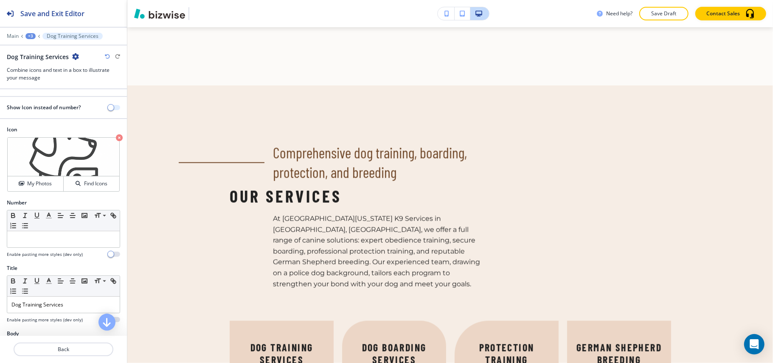
click at [107, 107] on span "button" at bounding box center [110, 107] width 7 height 7
click at [58, 350] on p "Back" at bounding box center [63, 349] width 98 height 8
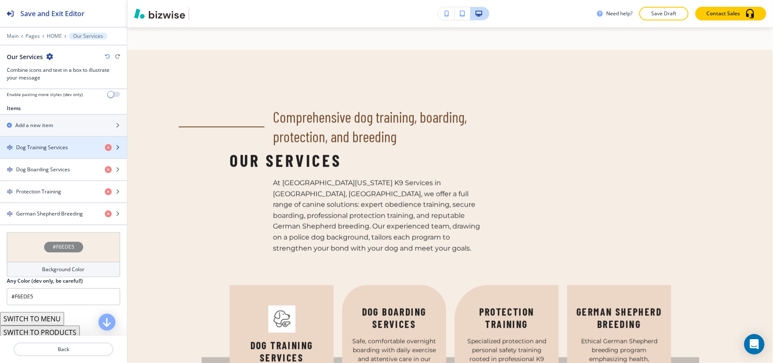
scroll to position [296, 0]
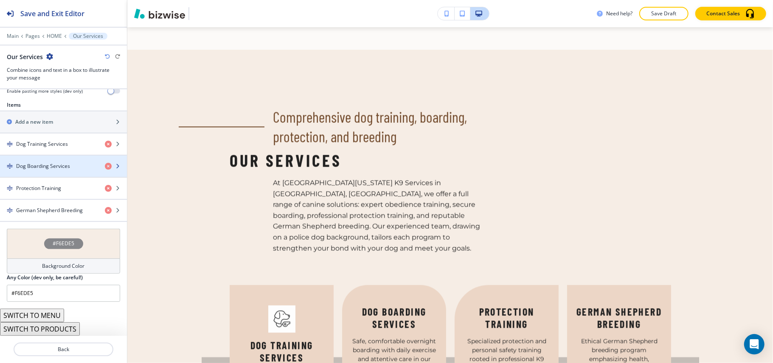
click at [46, 166] on h4 "Dog Boarding Services" at bounding box center [43, 166] width 54 height 8
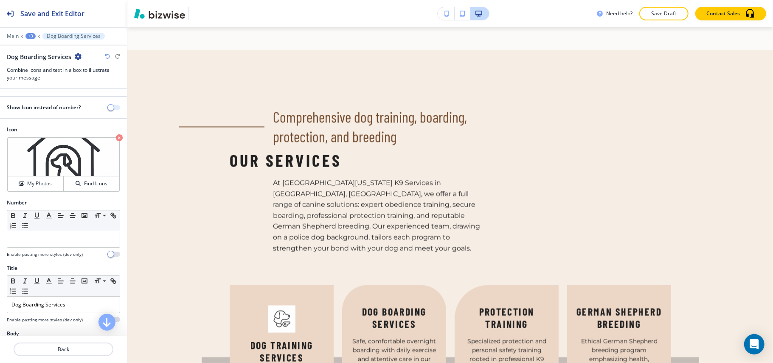
click at [108, 106] on button "button" at bounding box center [114, 107] width 12 height 5
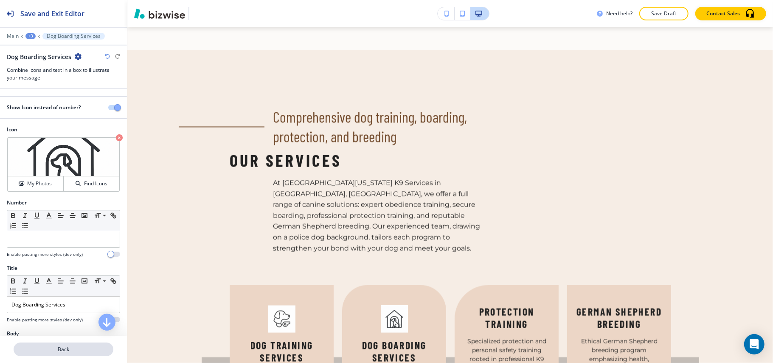
click at [72, 353] on button "Back" at bounding box center [64, 349] width 100 height 14
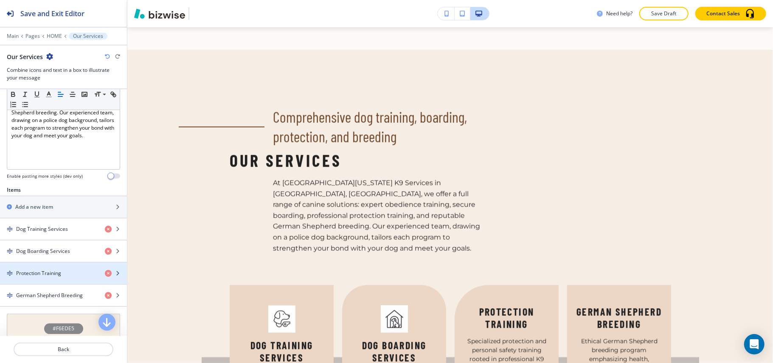
scroll to position [226, 0]
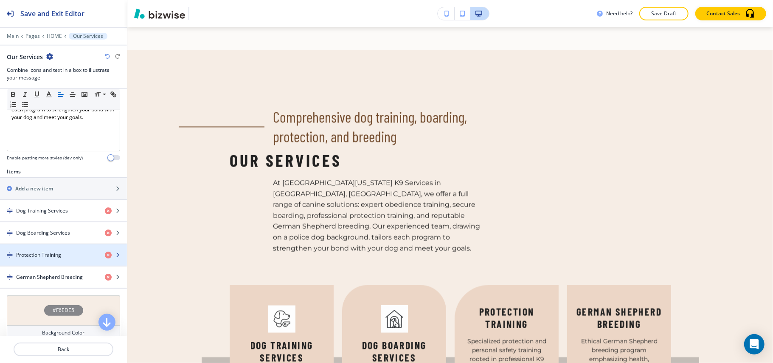
click at [51, 250] on div "button" at bounding box center [63, 247] width 127 height 7
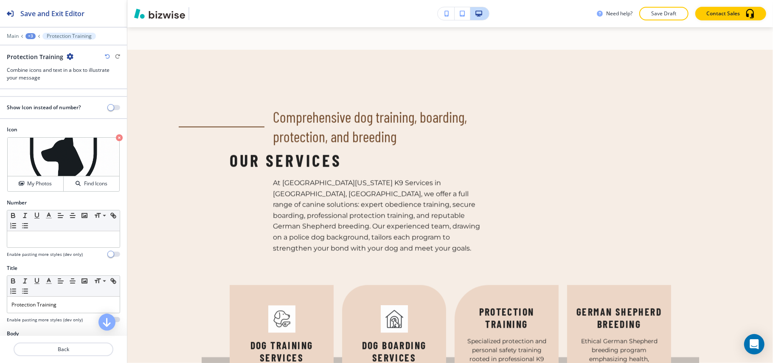
click at [110, 105] on div "Show Icon instead of number?" at bounding box center [63, 108] width 127 height 8
click at [108, 107] on button "button" at bounding box center [114, 107] width 12 height 5
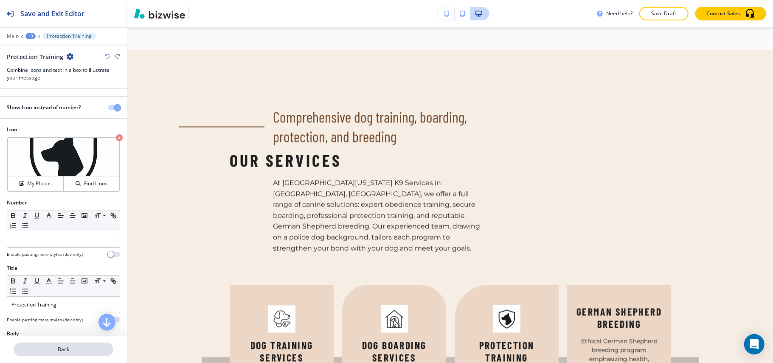
click at [63, 346] on p "Back" at bounding box center [63, 349] width 98 height 8
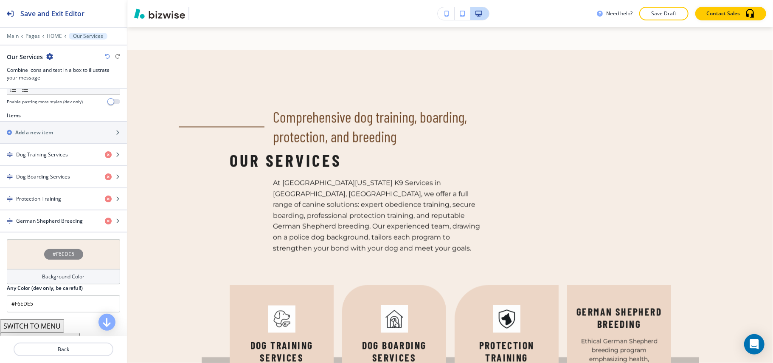
scroll to position [283, 0]
click at [50, 231] on div "button" at bounding box center [63, 227] width 127 height 7
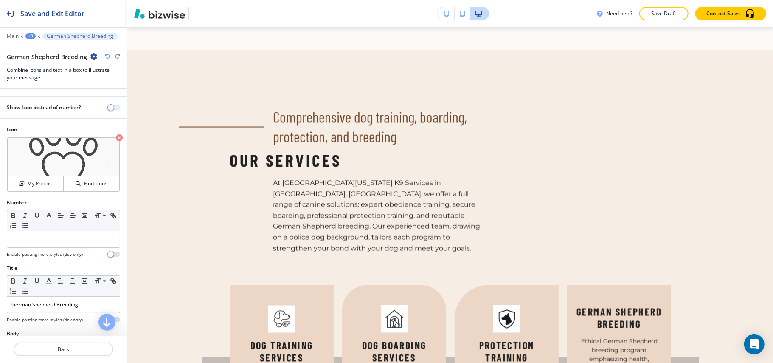
click at [108, 108] on button "button" at bounding box center [114, 107] width 12 height 5
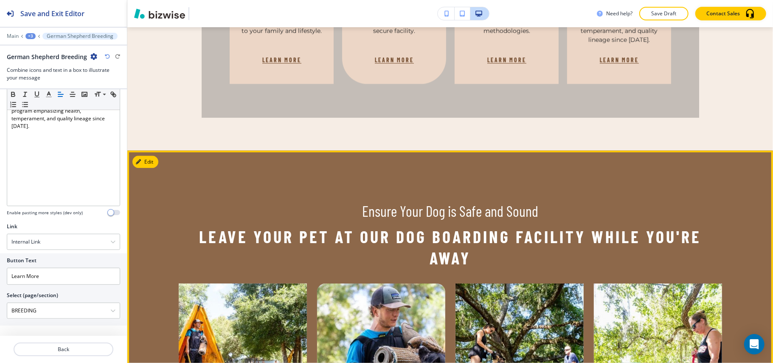
scroll to position [1411, 0]
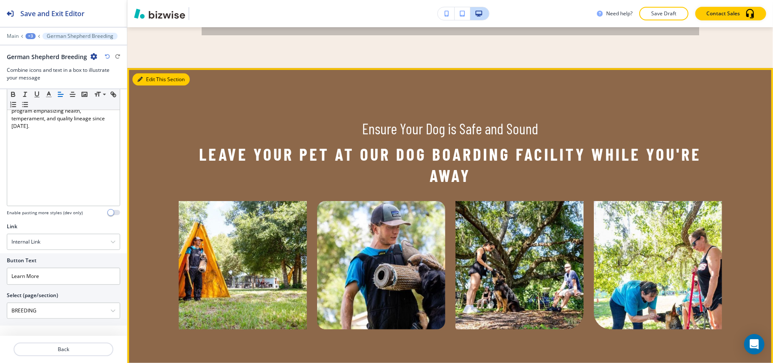
click at [150, 73] on button "Edit This Section" at bounding box center [160, 79] width 57 height 13
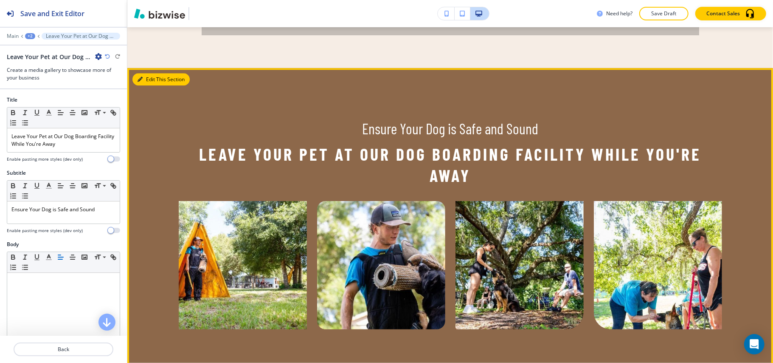
scroll to position [1419, 0]
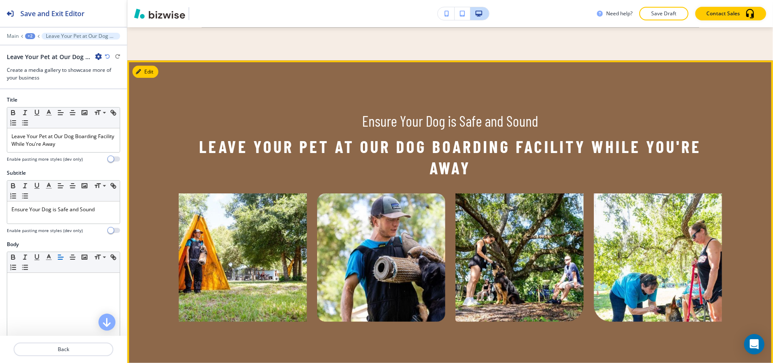
click at [365, 136] on h2 "Leave Your Pet at Our Dog Boarding Facility While You're Away" at bounding box center [450, 156] width 543 height 42
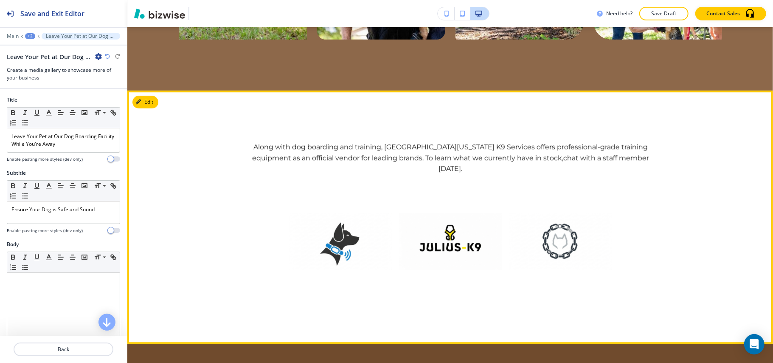
scroll to position [1702, 0]
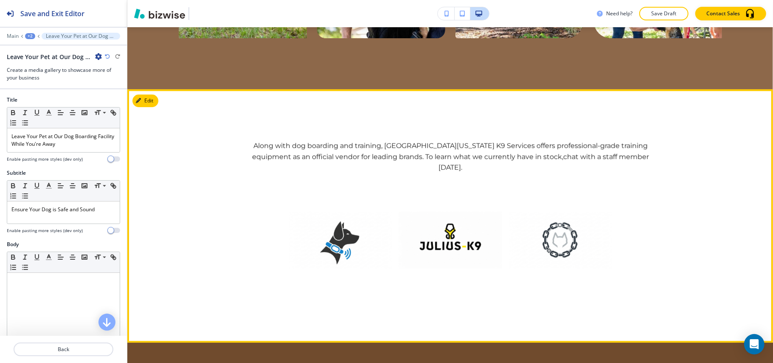
click at [143, 89] on section "Along with dog boarding and training, [GEOGRAPHIC_DATA][US_STATE] K9 Services o…" at bounding box center [450, 215] width 646 height 253
click at [142, 94] on button "Edit This Section" at bounding box center [160, 100] width 57 height 13
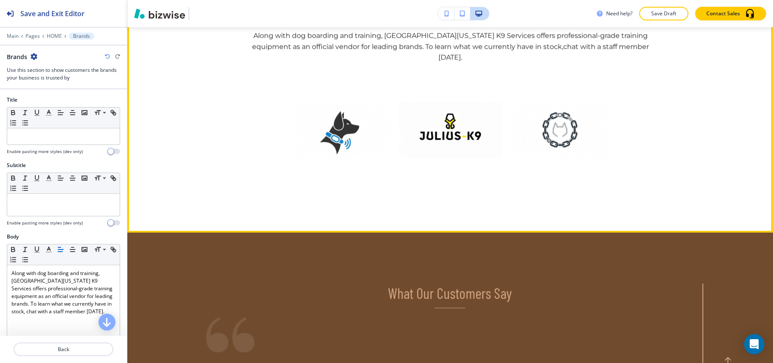
scroll to position [1899, 0]
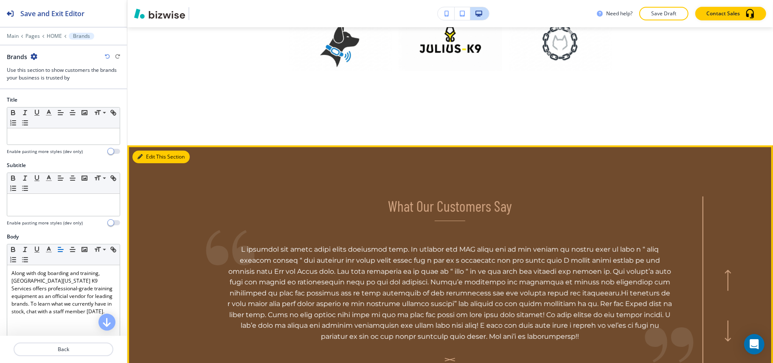
click at [144, 150] on button "Edit This Section" at bounding box center [160, 156] width 57 height 13
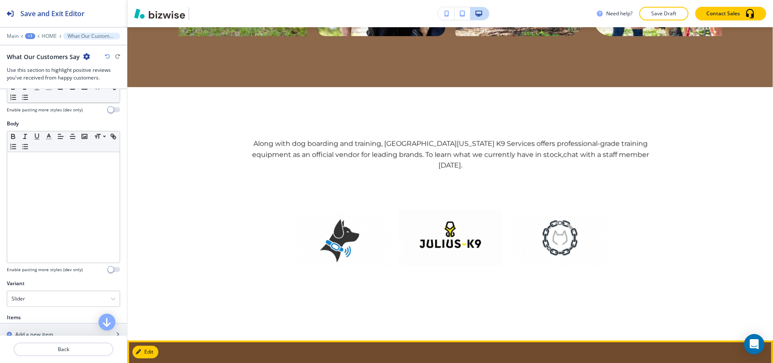
scroll to position [1687, 0]
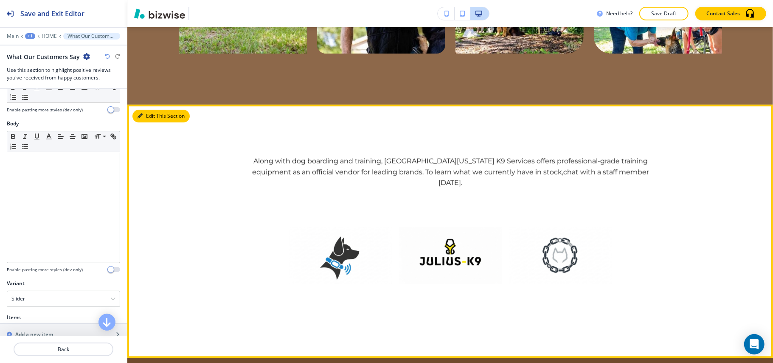
click at [146, 110] on button "Edit This Section" at bounding box center [160, 116] width 57 height 13
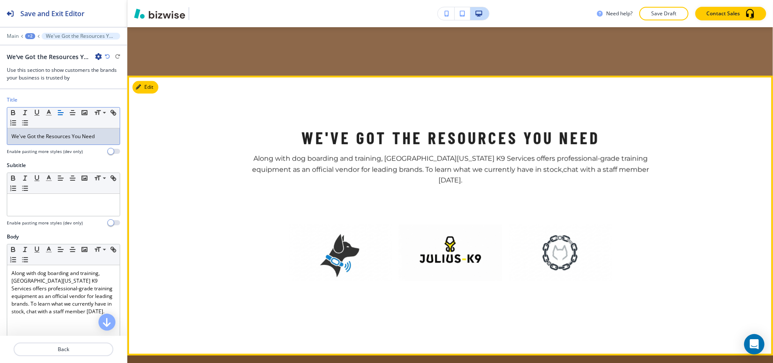
scroll to position [1786, 0]
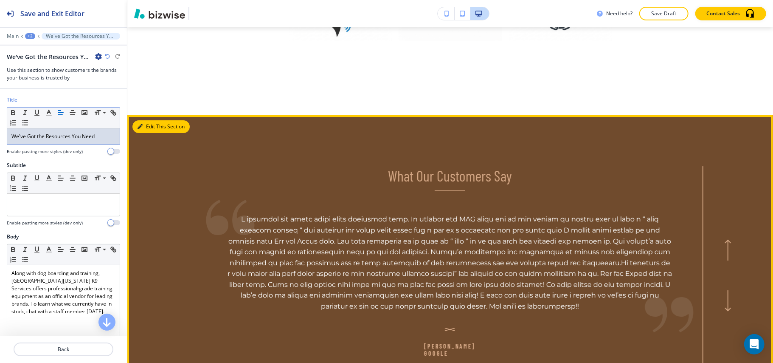
click at [152, 120] on button "Edit This Section" at bounding box center [160, 126] width 57 height 13
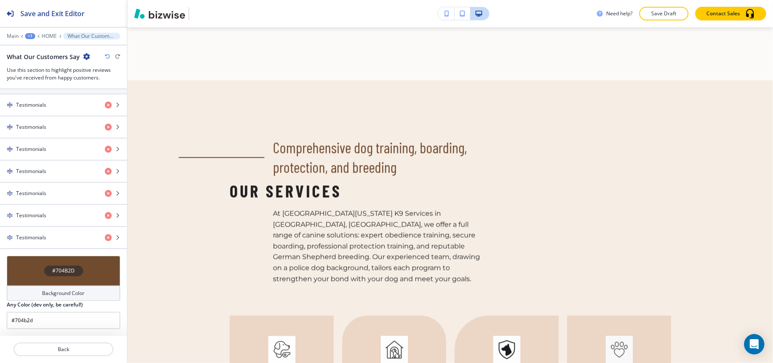
scroll to position [921, 0]
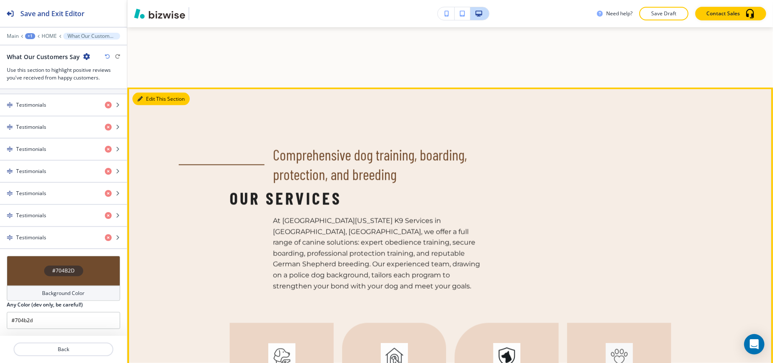
click at [153, 93] on button "Edit This Section" at bounding box center [160, 99] width 57 height 13
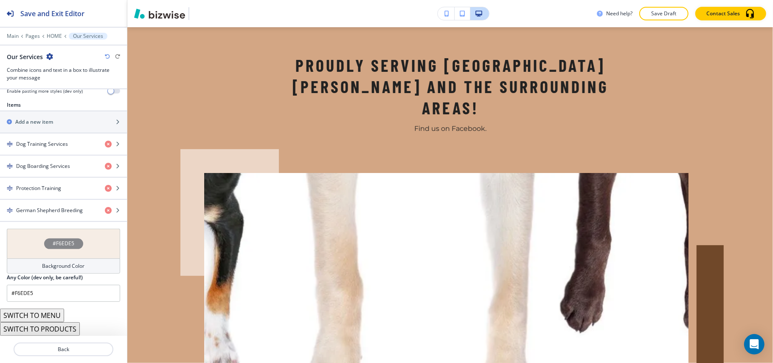
scroll to position [2281, 0]
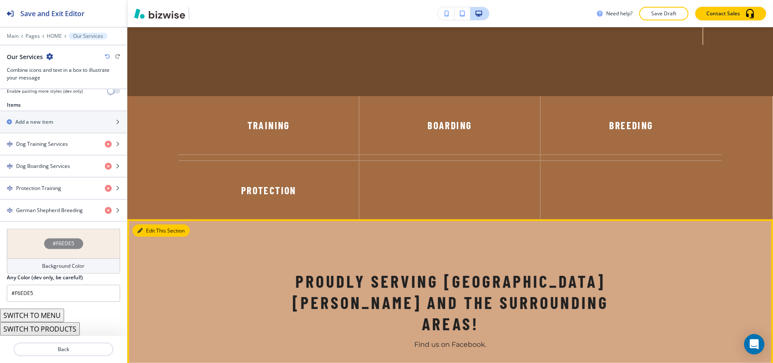
click at [148, 224] on button "Edit This Section" at bounding box center [160, 230] width 57 height 13
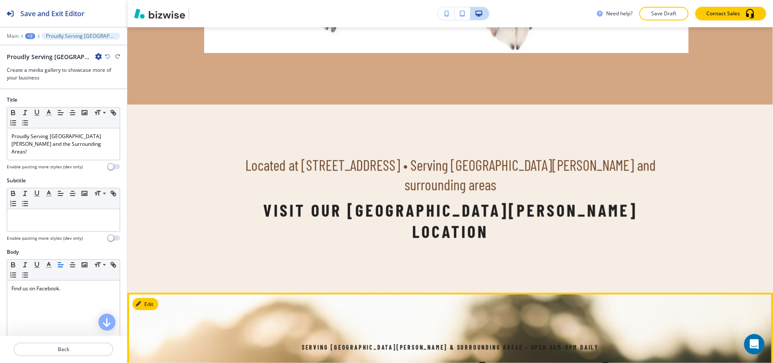
scroll to position [2879, 0]
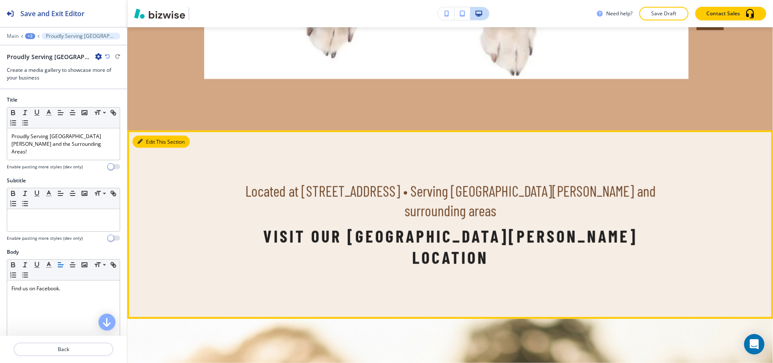
click at [139, 139] on icon "button" at bounding box center [140, 141] width 5 height 5
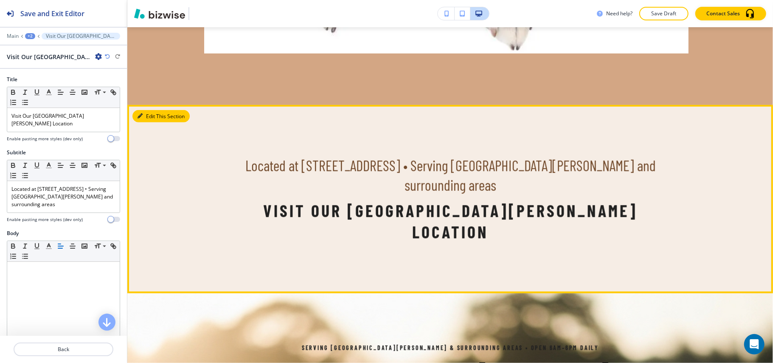
scroll to position [2913, 0]
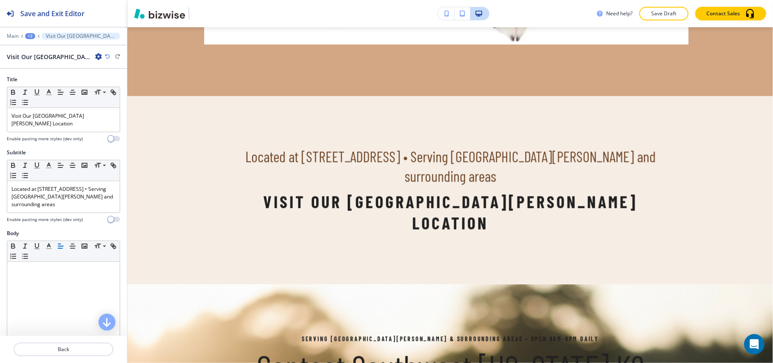
click at [97, 56] on icon "button" at bounding box center [98, 56] width 7 height 7
click at [118, 102] on p "Delete Section" at bounding box center [122, 102] width 43 height 8
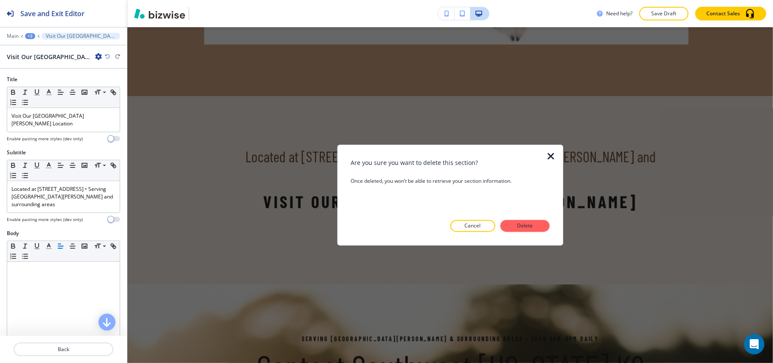
click at [529, 233] on div at bounding box center [450, 239] width 199 height 14
click at [527, 225] on p "Delete" at bounding box center [525, 226] width 20 height 8
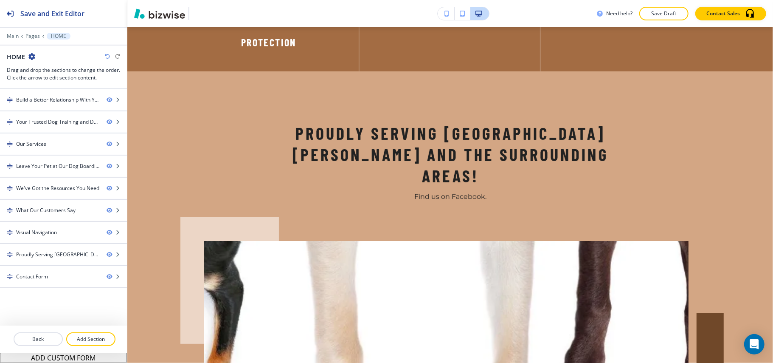
scroll to position [2426, 0]
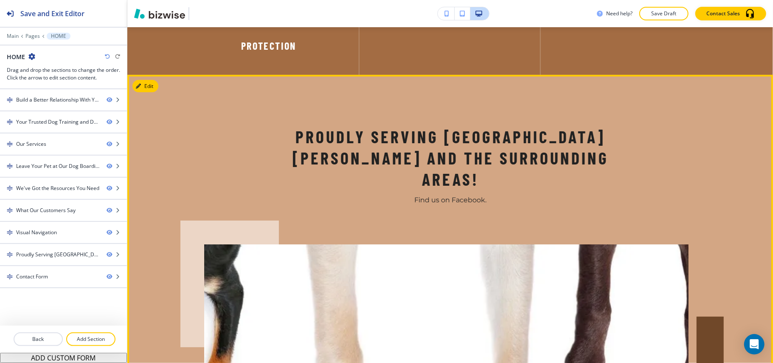
click at [148, 80] on button "Edit" at bounding box center [145, 86] width 26 height 13
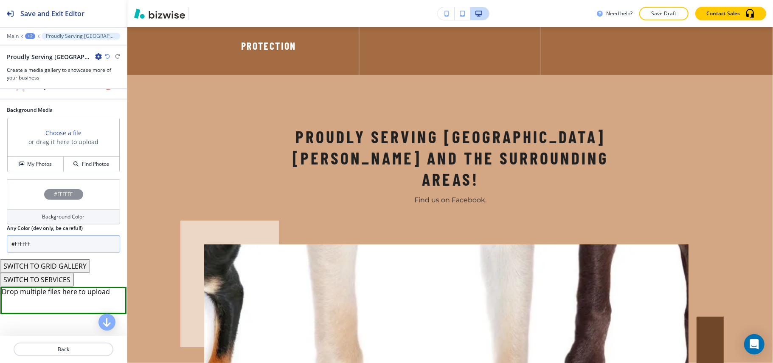
scroll to position [367, 0]
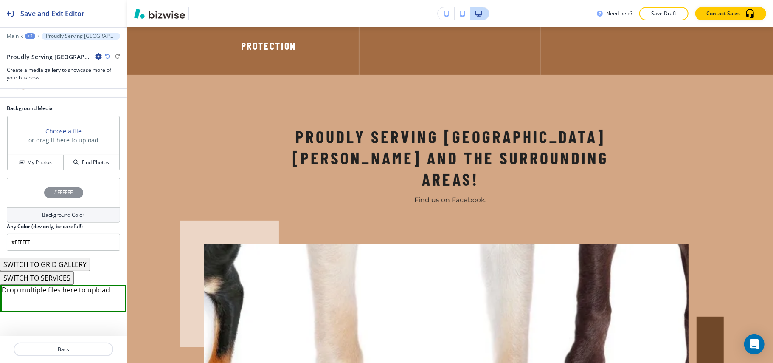
click at [31, 34] on div "+2" at bounding box center [30, 36] width 10 height 6
click at [42, 65] on p "HOME" at bounding box center [52, 65] width 43 height 8
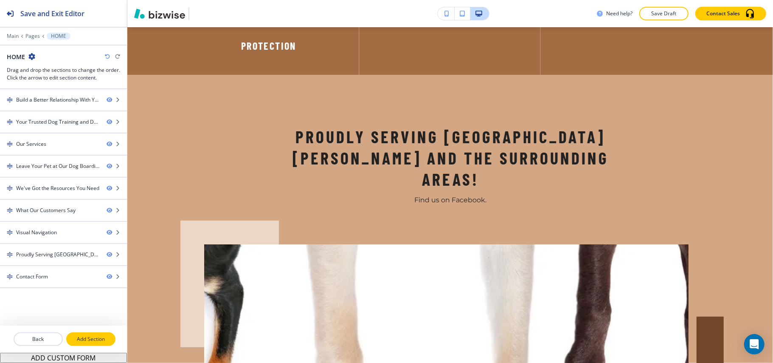
click at [81, 339] on p "Add Section" at bounding box center [91, 339] width 48 height 8
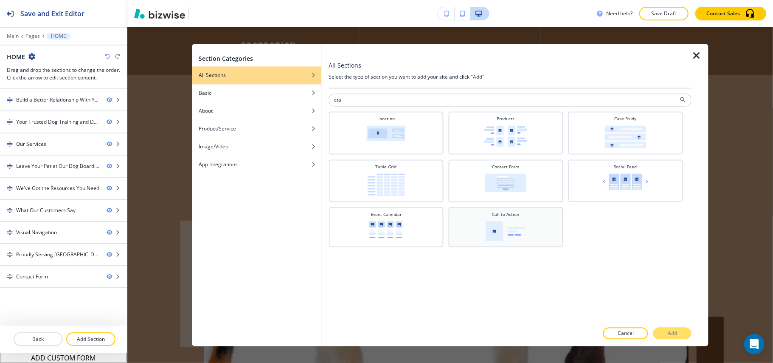
type input "cta"
click at [514, 218] on div "Call to Action" at bounding box center [506, 226] width 106 height 30
drag, startPoint x: 669, startPoint y: 329, endPoint x: 662, endPoint y: 325, distance: 8.4
click at [669, 329] on button "Add" at bounding box center [672, 333] width 38 height 12
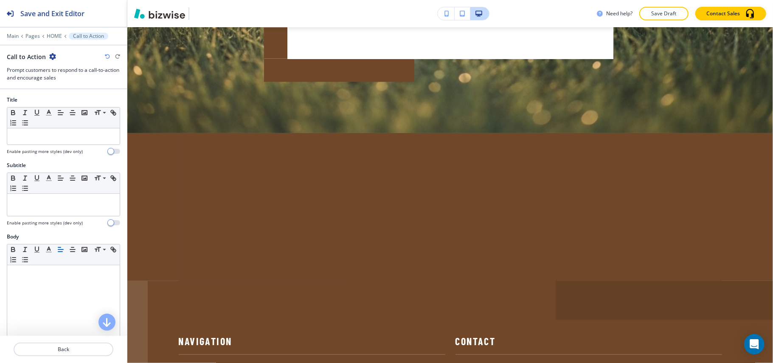
scroll to position [3421, 0]
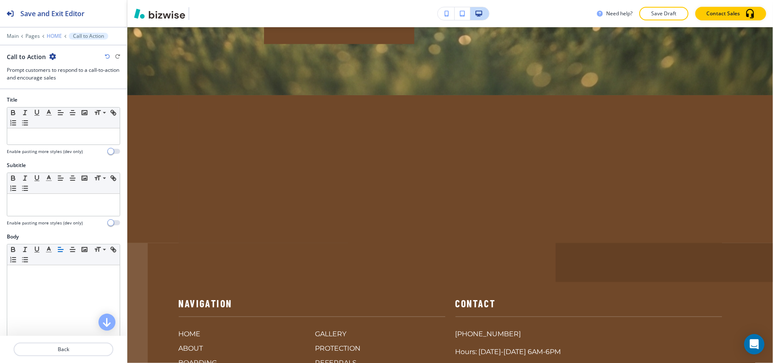
click at [51, 36] on p "HOME" at bounding box center [54, 36] width 15 height 6
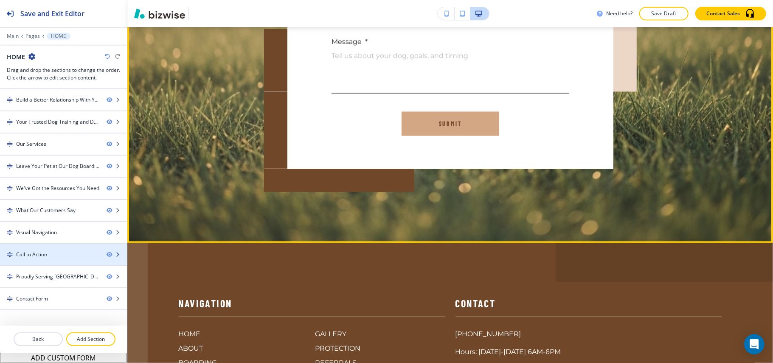
scroll to position [2426, 0]
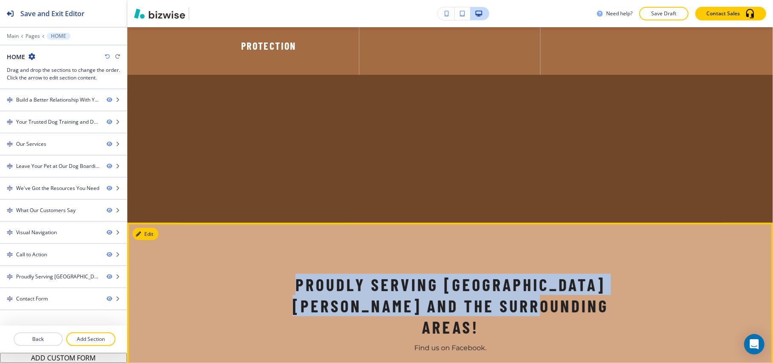
drag, startPoint x: 413, startPoint y: 243, endPoint x: 518, endPoint y: 227, distance: 107.0
copy h2 "Proudly Serving [GEOGRAPHIC_DATA][PERSON_NAME] and the Surrounding Areas!"
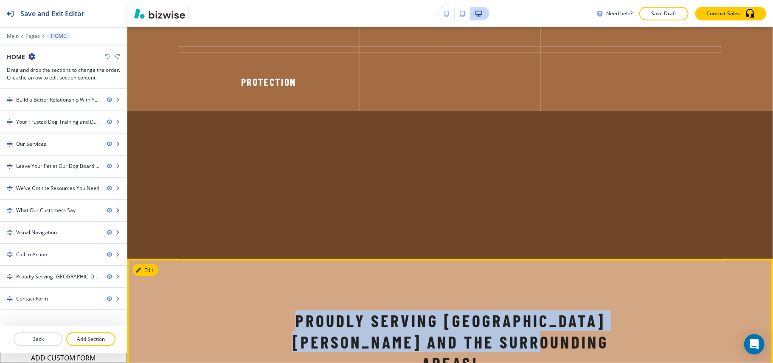
scroll to position [2369, 0]
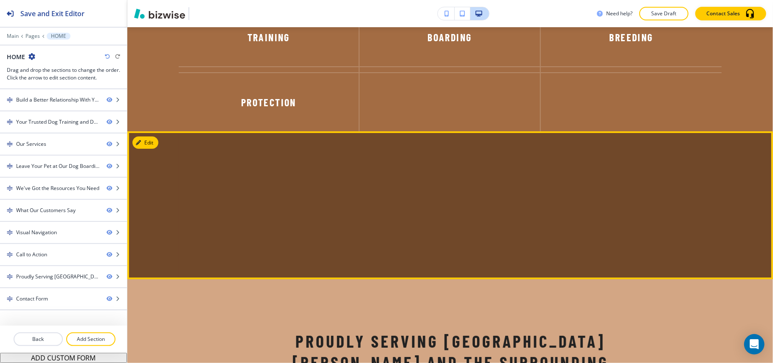
click at [159, 131] on section at bounding box center [450, 205] width 646 height 148
click at [155, 136] on button "Edit" at bounding box center [145, 142] width 26 height 13
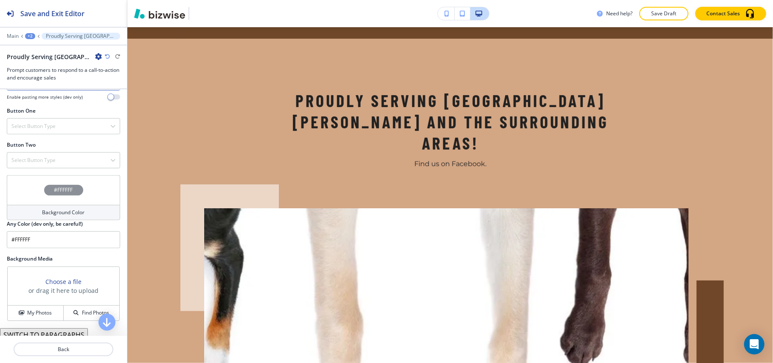
scroll to position [315, 0]
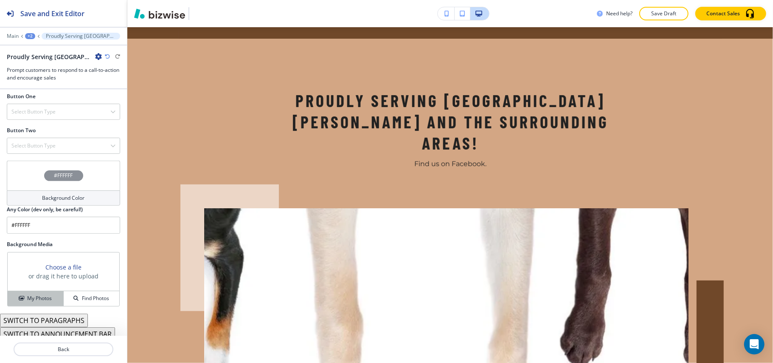
click at [37, 294] on h4 "My Photos" at bounding box center [39, 298] width 25 height 8
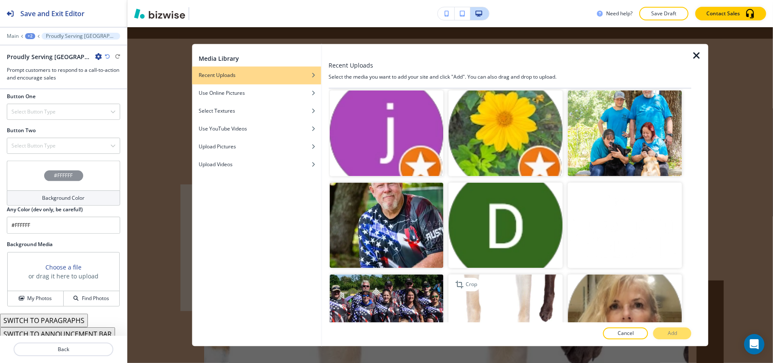
scroll to position [4324, 0]
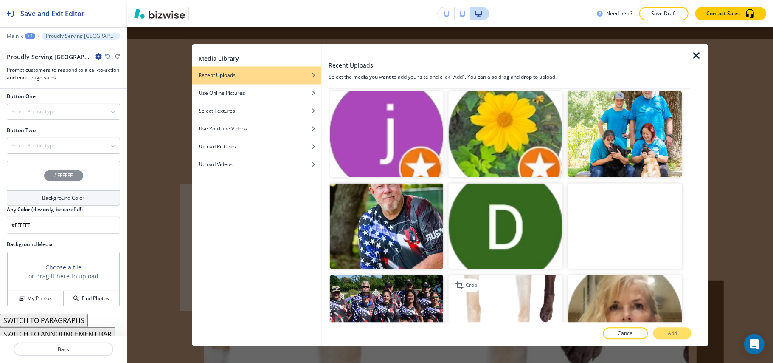
click at [521, 275] on img "button" at bounding box center [506, 318] width 114 height 86
click at [676, 333] on p "Add" at bounding box center [672, 333] width 9 height 8
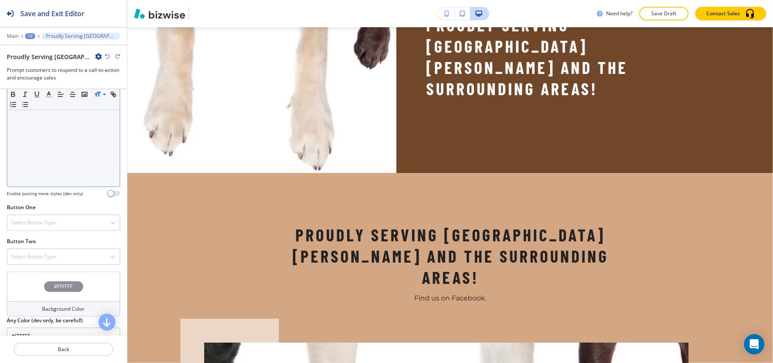
scroll to position [202, 0]
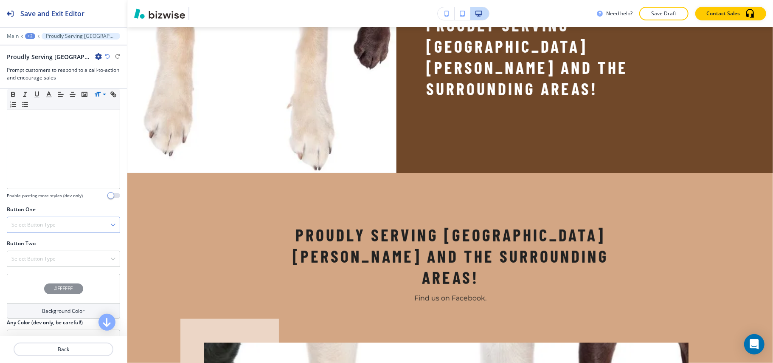
click at [44, 213] on div at bounding box center [63, 214] width 113 height 3
click at [42, 217] on div "Select Button Type" at bounding box center [63, 224] width 113 height 15
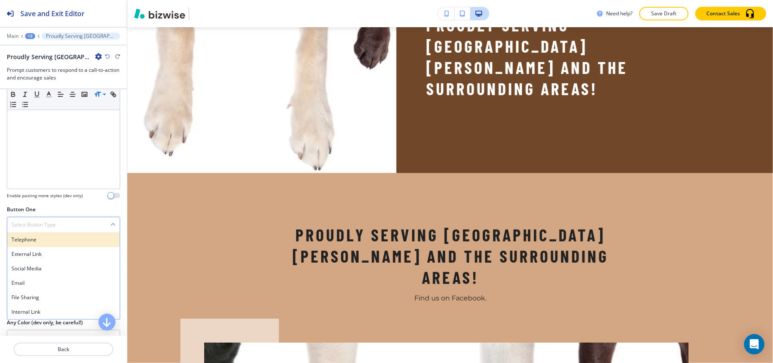
click at [39, 236] on h4 "Telephone" at bounding box center [63, 240] width 104 height 8
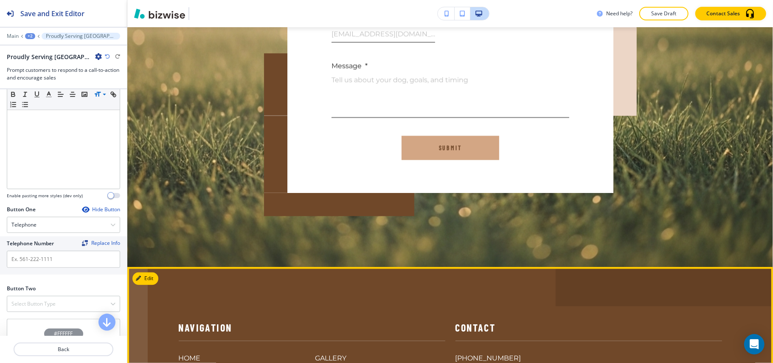
scroll to position [3579, 0]
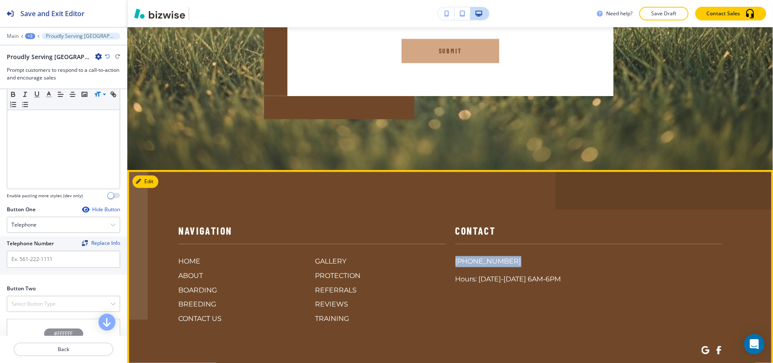
drag, startPoint x: 508, startPoint y: 171, endPoint x: 449, endPoint y: 172, distance: 59.0
click at [449, 202] on div "Contact [PHONE_NUMBER] Hours: [DATE]-[DATE] 6AM-6PM" at bounding box center [583, 262] width 277 height 121
copy p "[PHONE_NUMBER]"
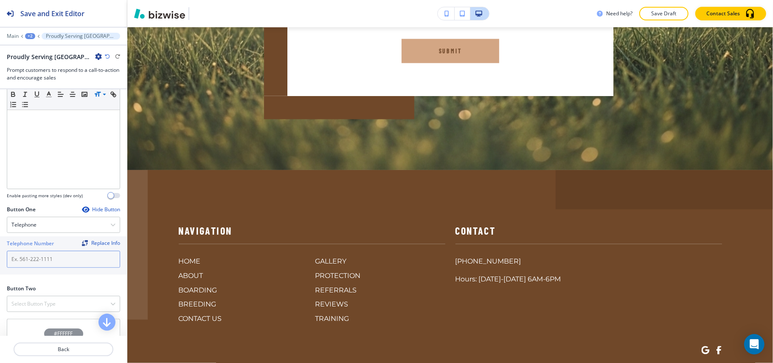
click at [39, 252] on input "text" at bounding box center [63, 259] width 113 height 17
paste input "[PHONE_NUMBER]"
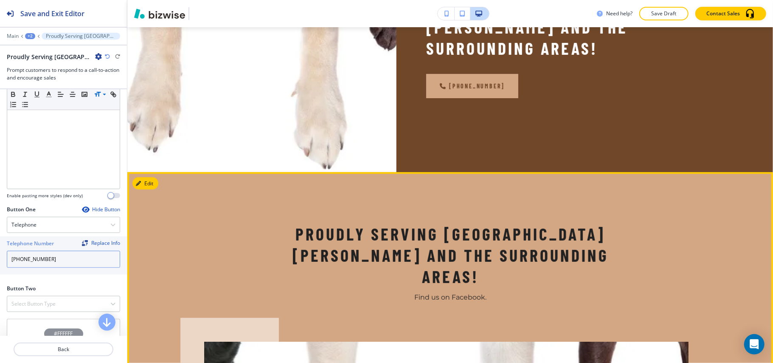
scroll to position [2600, 0]
type input "[PHONE_NUMBER]"
drag, startPoint x: 405, startPoint y: 207, endPoint x: 510, endPoint y: 208, distance: 105.3
click at [510, 292] on p "Find us on Facebook." at bounding box center [450, 297] width 377 height 11
copy p "Find us on Facebook."
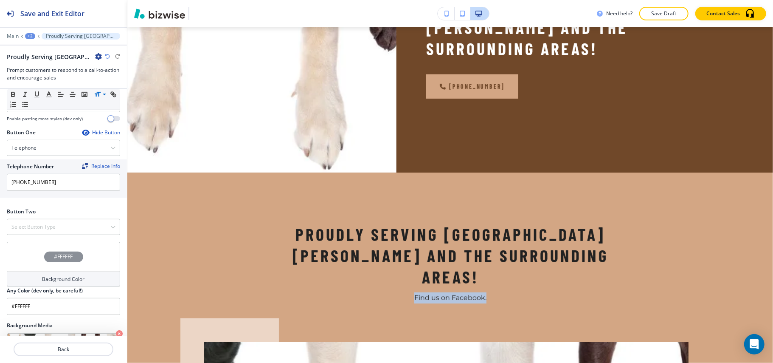
scroll to position [360, 0]
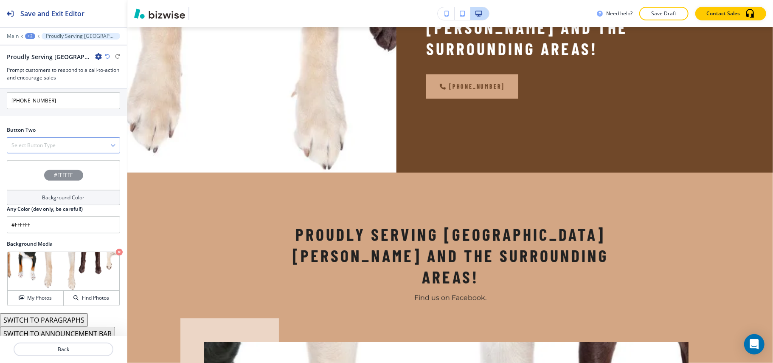
click at [49, 138] on div "Select Button Type" at bounding box center [63, 145] width 113 height 15
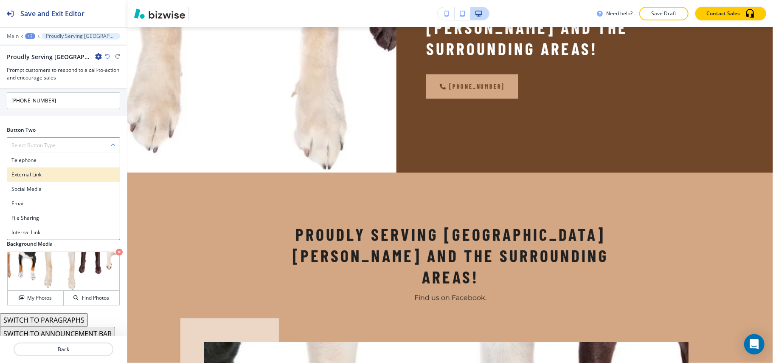
click at [41, 171] on h4 "External Link" at bounding box center [63, 175] width 104 height 8
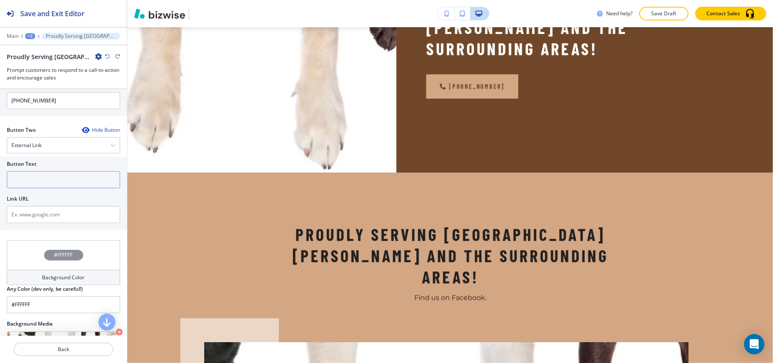
click at [44, 183] on input "text" at bounding box center [63, 179] width 113 height 17
paste input "Find us on Facebook."
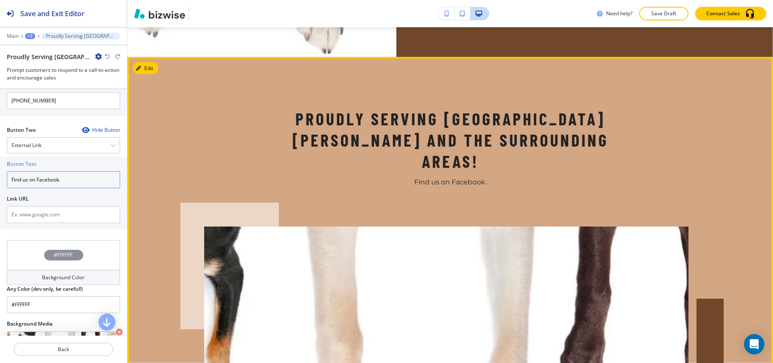
scroll to position [2827, 0]
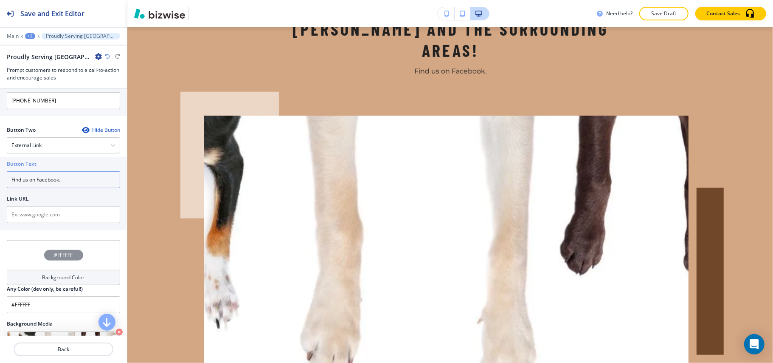
type input "Find us on Facebook."
click at [56, 210] on input "text" at bounding box center [63, 214] width 113 height 17
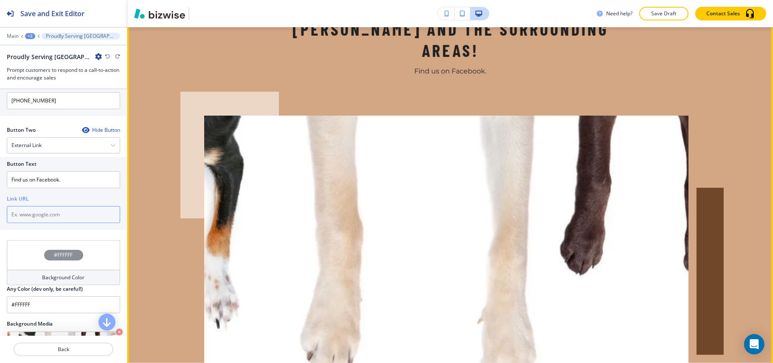
paste input "[URL][DOMAIN_NAME]"
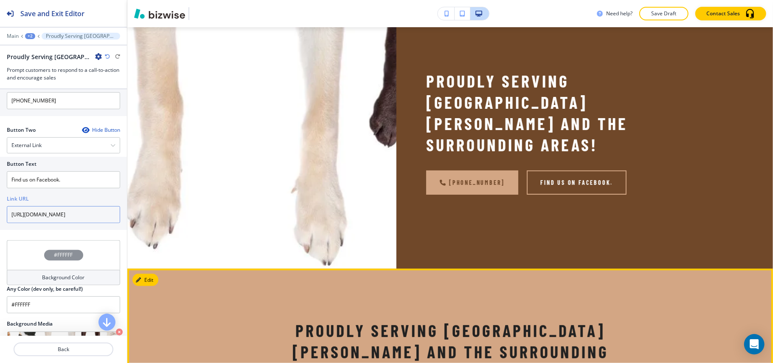
scroll to position [2487, 0]
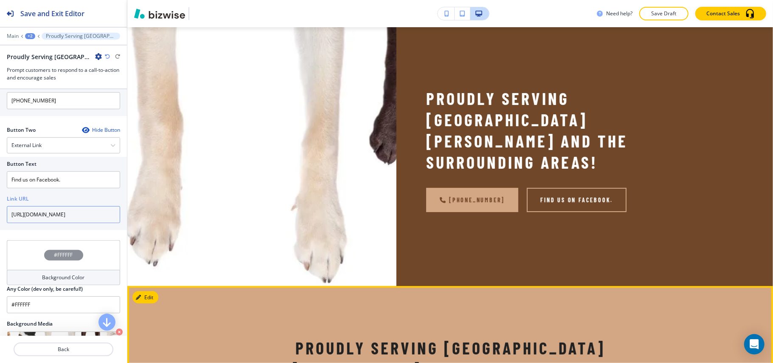
type input "[URL][DOMAIN_NAME]"
click at [141, 291] on button "Edit This Section" at bounding box center [160, 297] width 57 height 13
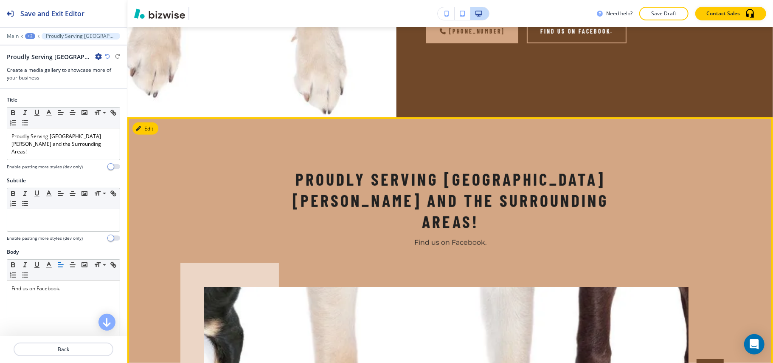
scroll to position [2677, 0]
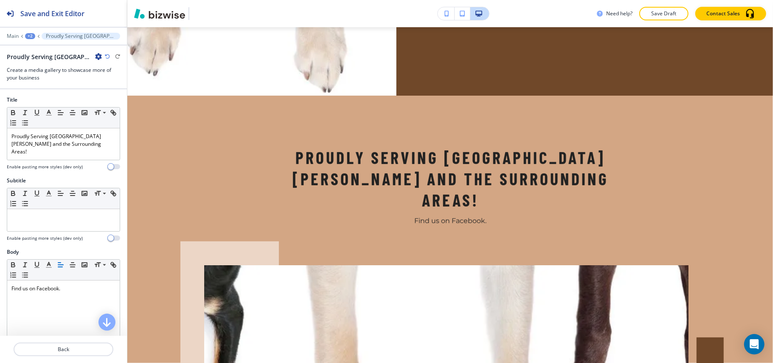
click at [99, 55] on icon "button" at bounding box center [98, 56] width 7 height 7
click at [126, 99] on p "Delete Section" at bounding box center [122, 102] width 43 height 8
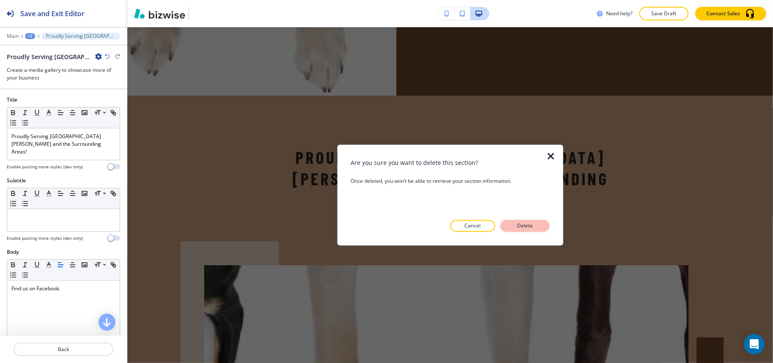
click at [529, 223] on p "Delete" at bounding box center [525, 226] width 20 height 8
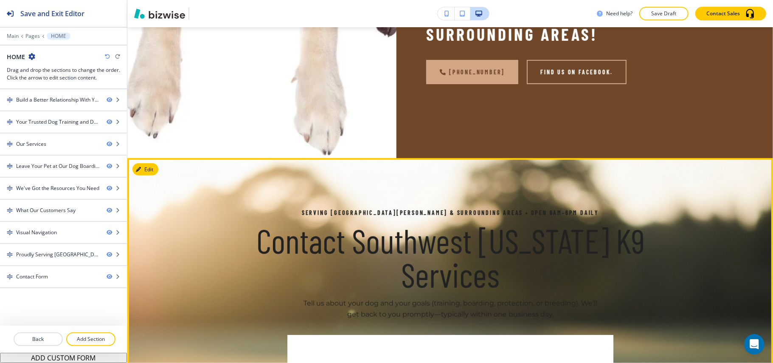
scroll to position [2621, 0]
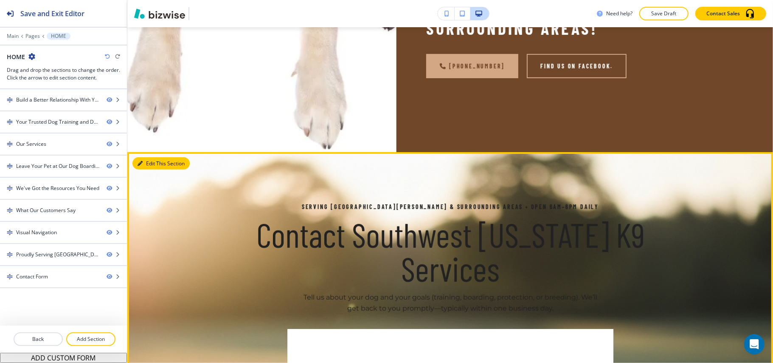
click at [149, 157] on button "Edit This Section" at bounding box center [160, 163] width 57 height 13
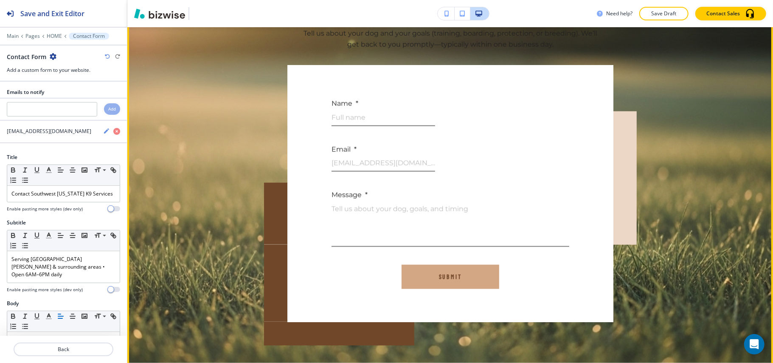
scroll to position [2903, 0]
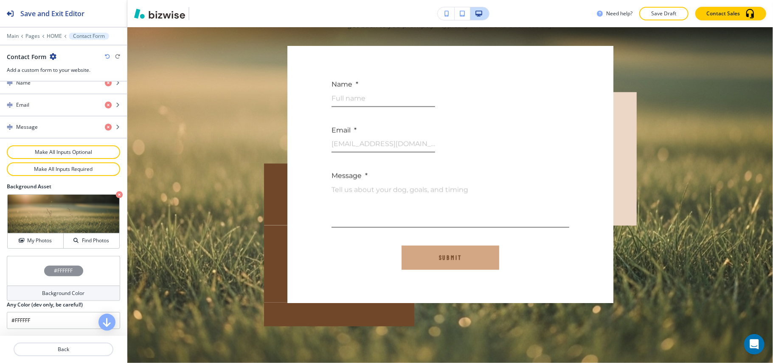
click at [23, 264] on div "#FFFFFF" at bounding box center [63, 271] width 113 height 30
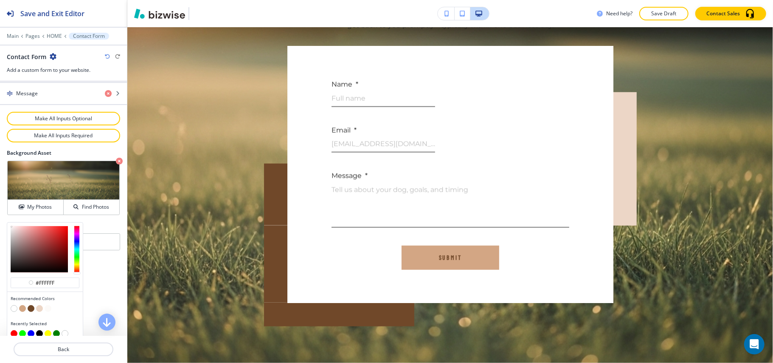
scroll to position [456, 0]
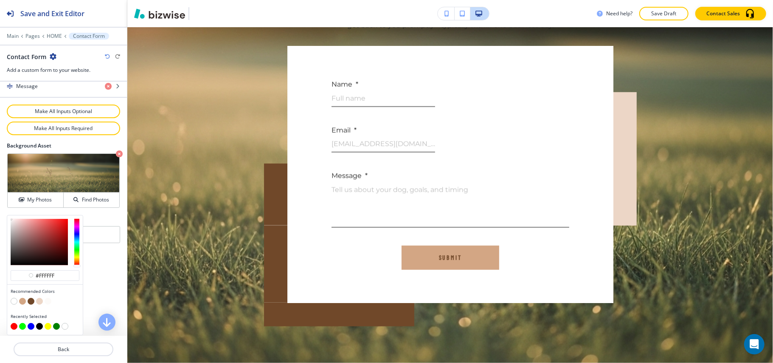
click at [37, 324] on button "button" at bounding box center [39, 326] width 7 height 7
type input "#000000"
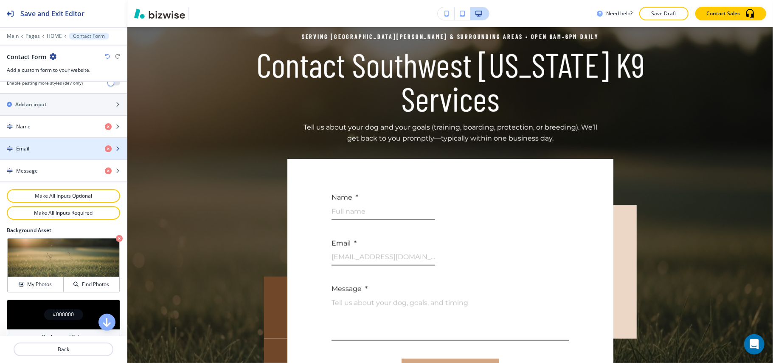
scroll to position [301, 0]
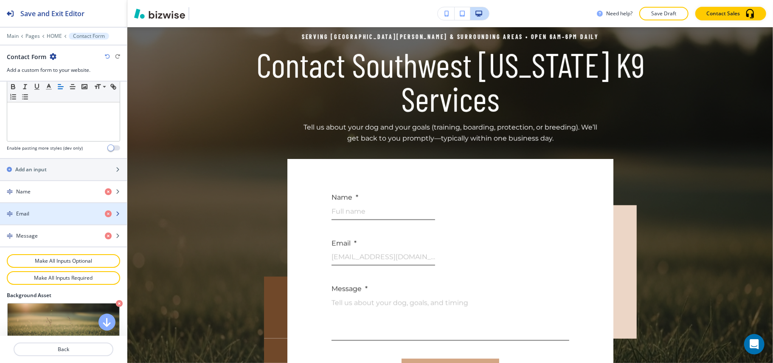
click at [44, 216] on div "Email" at bounding box center [49, 214] width 98 height 8
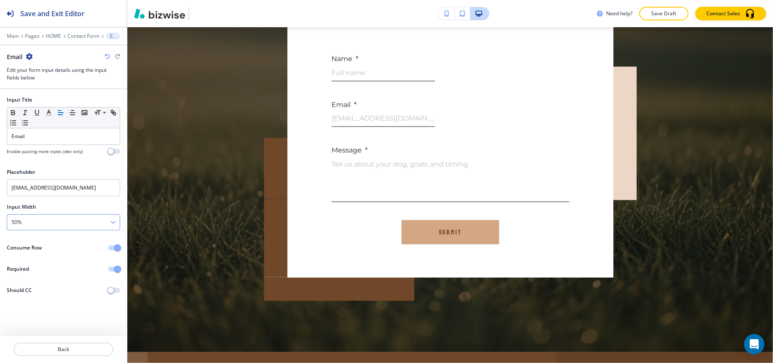
scroll to position [2932, 0]
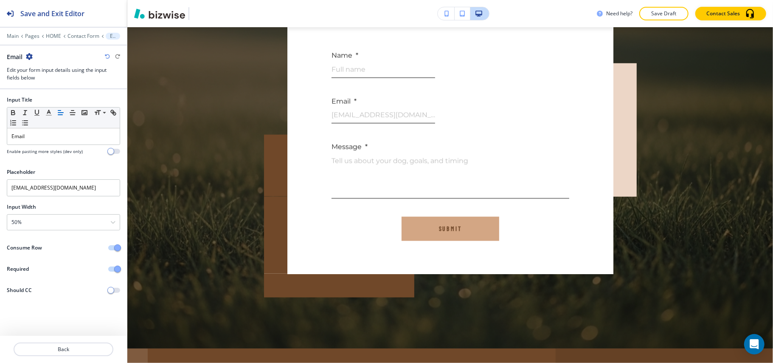
click at [113, 250] on button "button" at bounding box center [114, 247] width 12 height 5
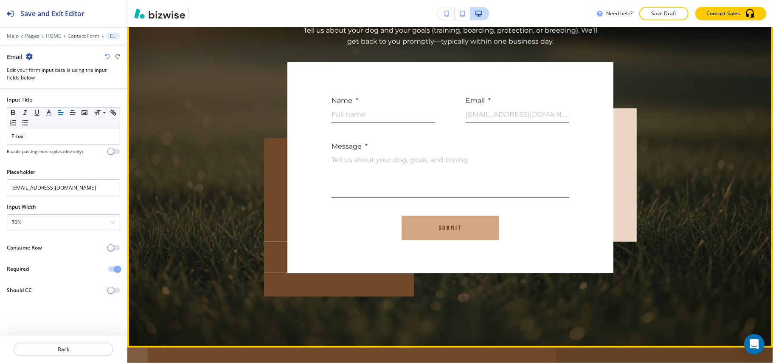
scroll to position [2989, 0]
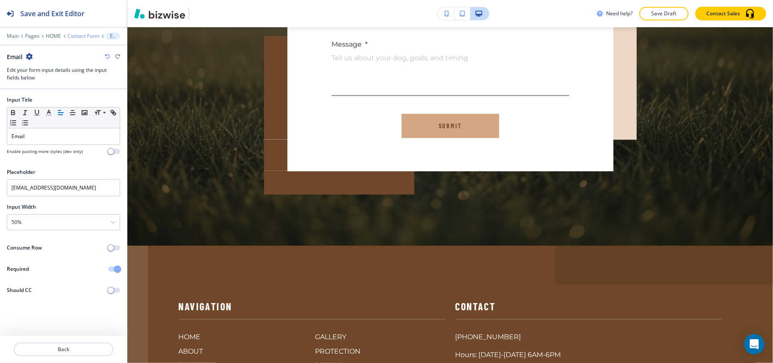
click at [87, 34] on p "Contact Form" at bounding box center [84, 36] width 32 height 6
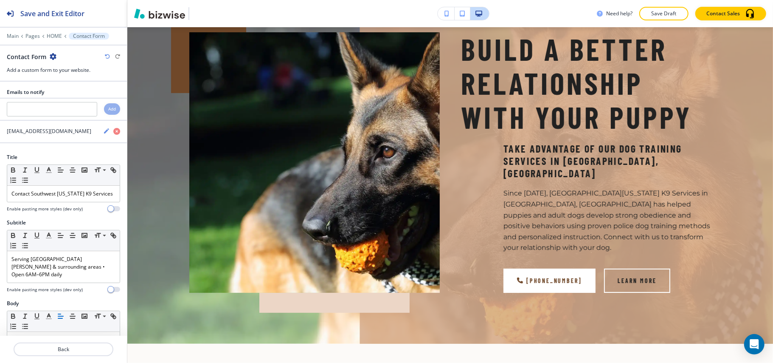
scroll to position [0, 0]
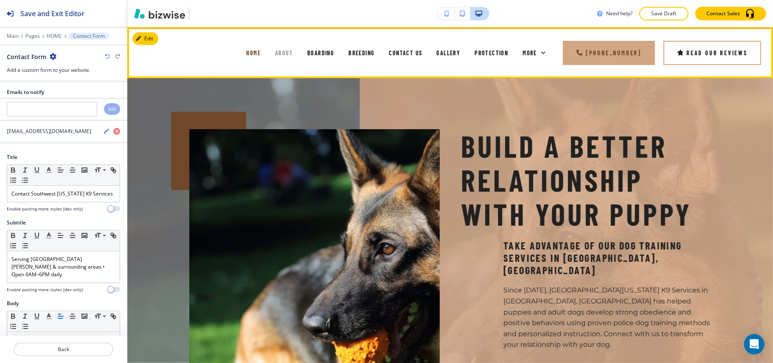
click at [287, 51] on span "ABOUT" at bounding box center [284, 52] width 18 height 7
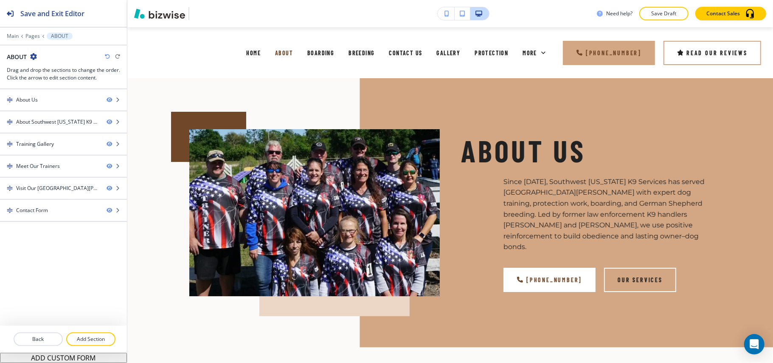
click at [148, 38] on div "Edit HOME ABOUT BOARDING BREEDING CONTACT US GALLERY PROTECTION REFERRALS REVIE…" at bounding box center [450, 52] width 646 height 51
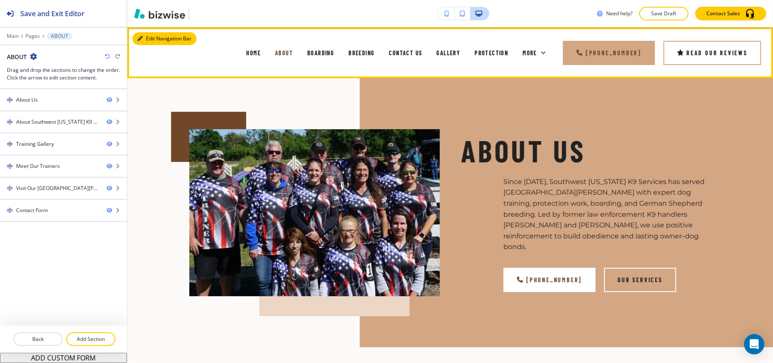
click at [135, 37] on button "Edit Navigation Bar" at bounding box center [164, 38] width 64 height 13
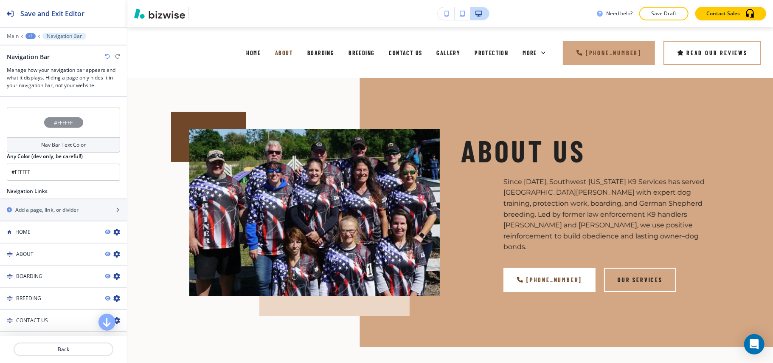
scroll to position [510, 0]
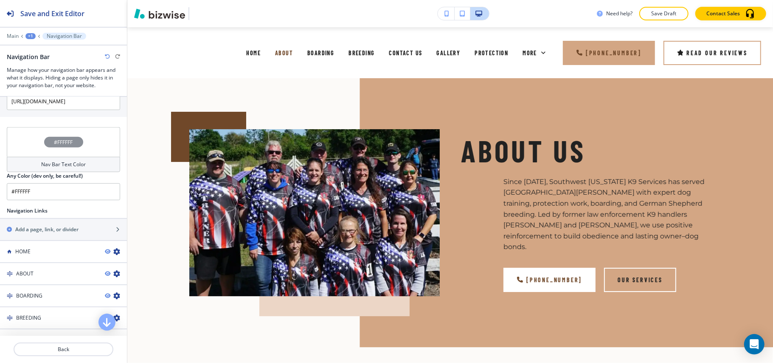
click at [24, 150] on div "#FFFFFF" at bounding box center [63, 142] width 113 height 30
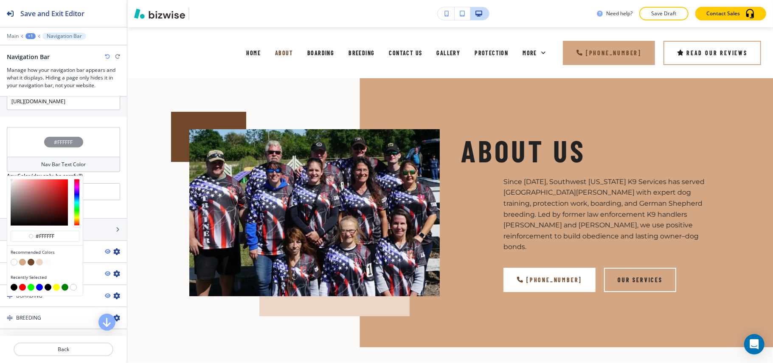
click at [23, 262] on button "button" at bounding box center [22, 262] width 7 height 7
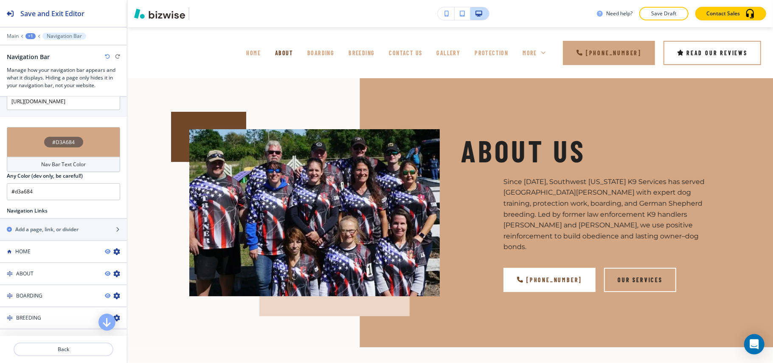
click at [28, 140] on div "#D3A684" at bounding box center [63, 142] width 113 height 30
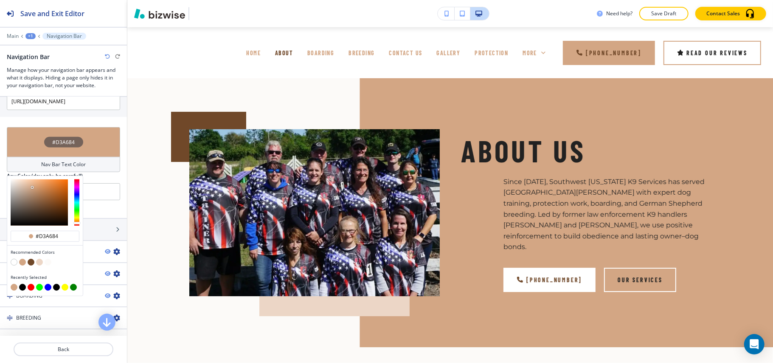
click at [106, 54] on icon "button" at bounding box center [107, 56] width 5 height 5
type input "#FFFFFF"
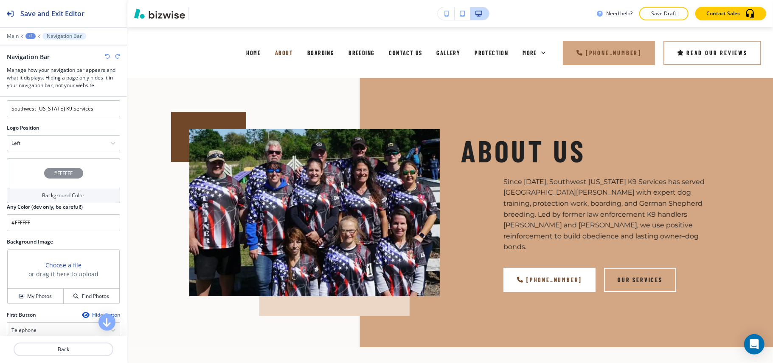
scroll to position [113, 0]
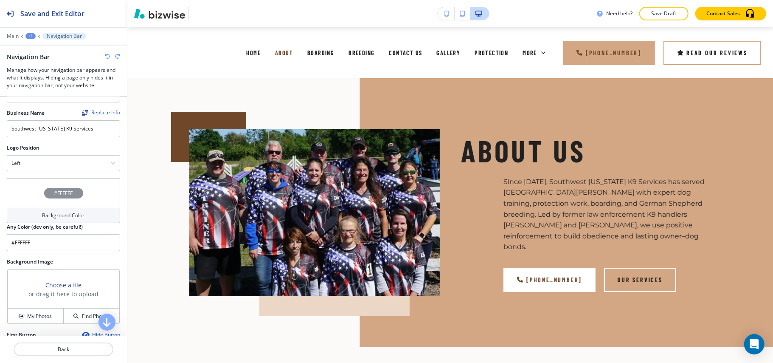
click at [34, 189] on div "#FFFFFF" at bounding box center [63, 193] width 113 height 30
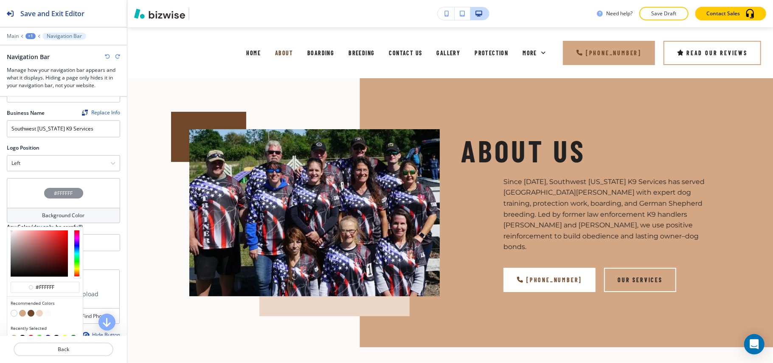
scroll to position [0, 0]
click at [31, 310] on button "button" at bounding box center [31, 313] width 7 height 7
type input "#704829"
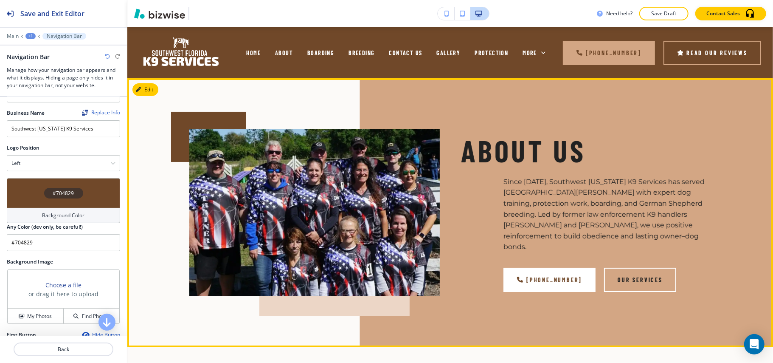
scroll to position [56, 0]
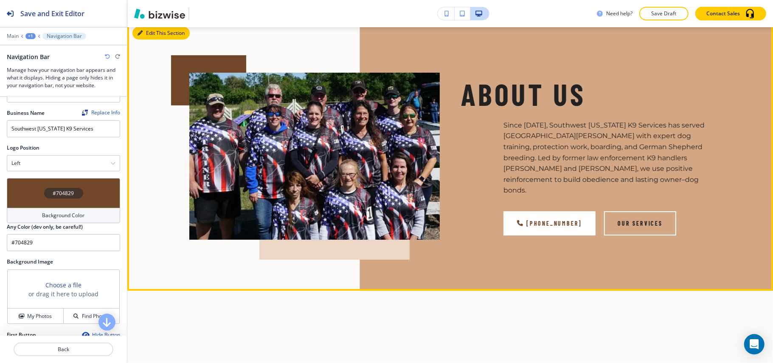
click at [146, 33] on button "Edit This Section" at bounding box center [160, 33] width 57 height 13
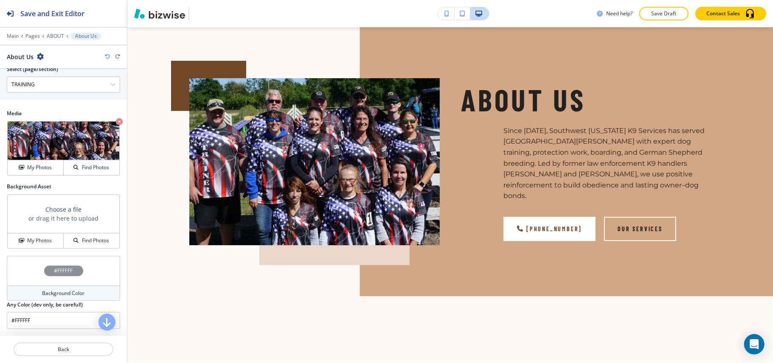
scroll to position [459, 0]
click at [44, 240] on h4 "My Photos" at bounding box center [39, 241] width 25 height 8
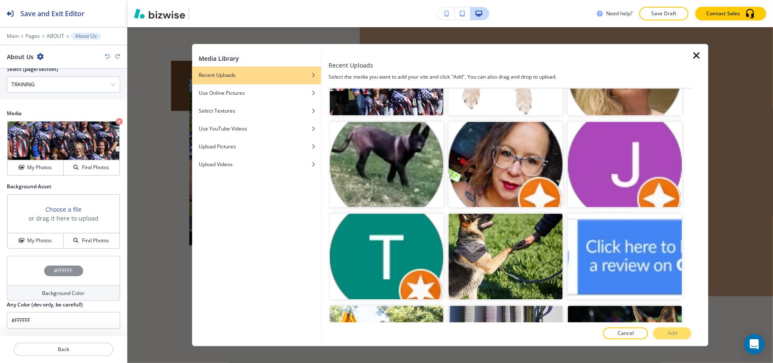
scroll to position [4678, 0]
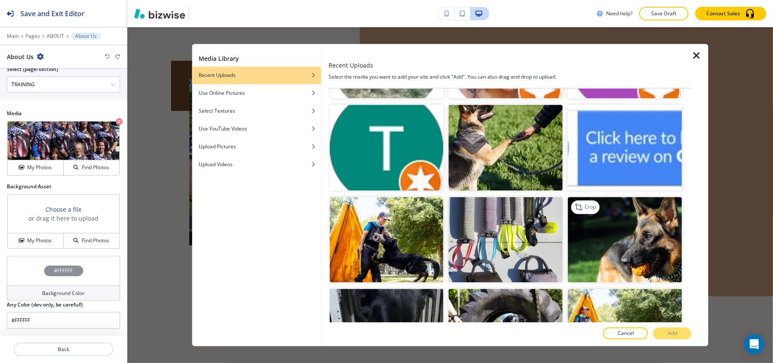
click at [609, 197] on img "button" at bounding box center [625, 240] width 114 height 86
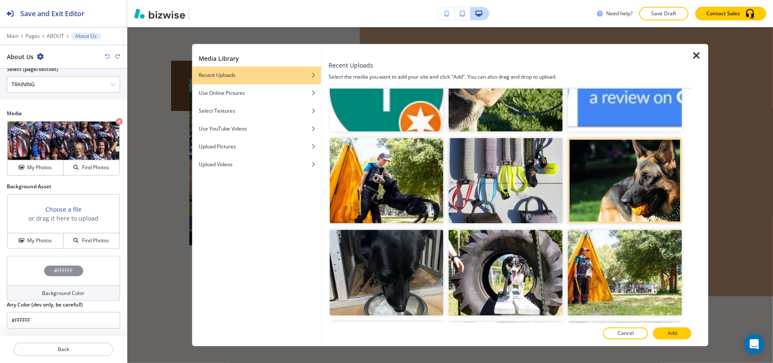
scroll to position [4792, 0]
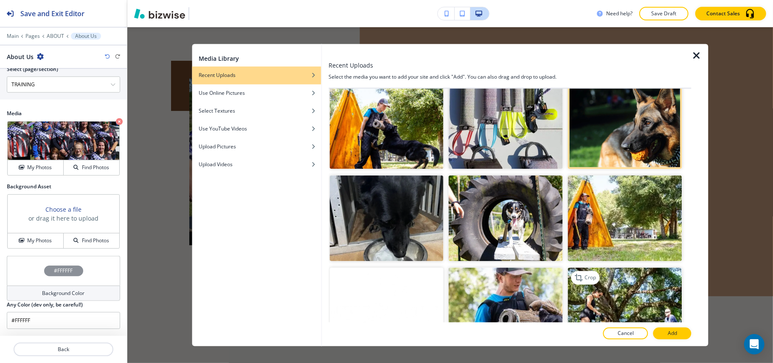
click at [614, 267] on img "button" at bounding box center [625, 310] width 114 height 86
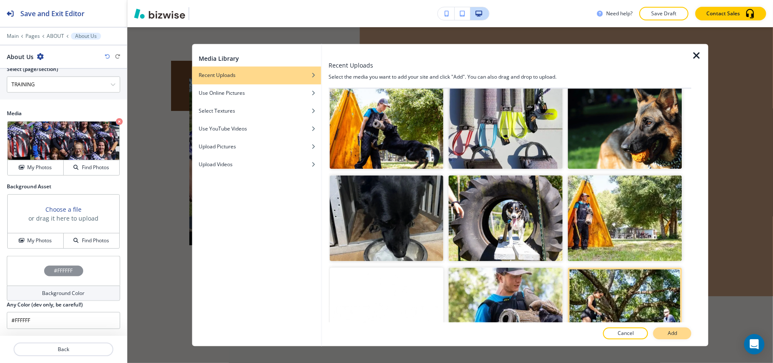
click at [673, 329] on button "Add" at bounding box center [672, 333] width 38 height 12
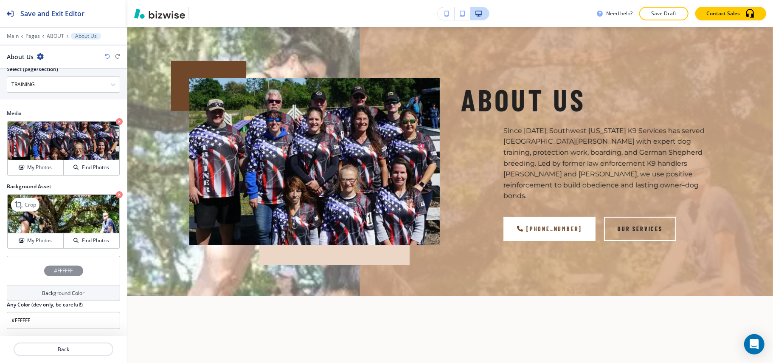
click at [116, 195] on icon "button" at bounding box center [119, 194] width 7 height 7
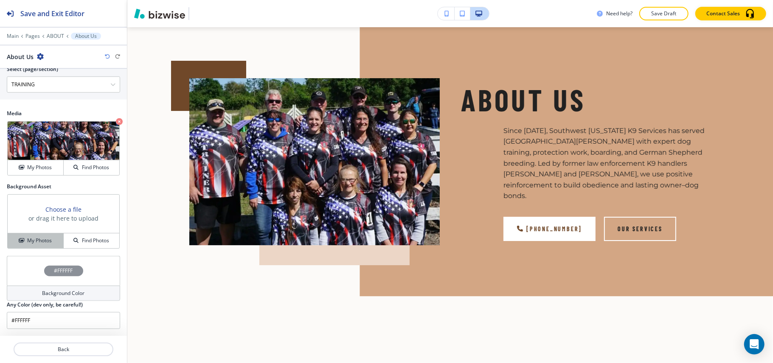
click at [34, 240] on h4 "My Photos" at bounding box center [39, 241] width 25 height 8
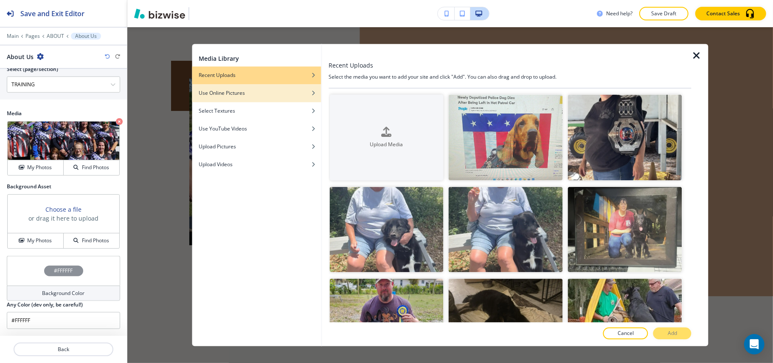
click at [271, 95] on div "Use Online Pictures" at bounding box center [256, 94] width 129 height 8
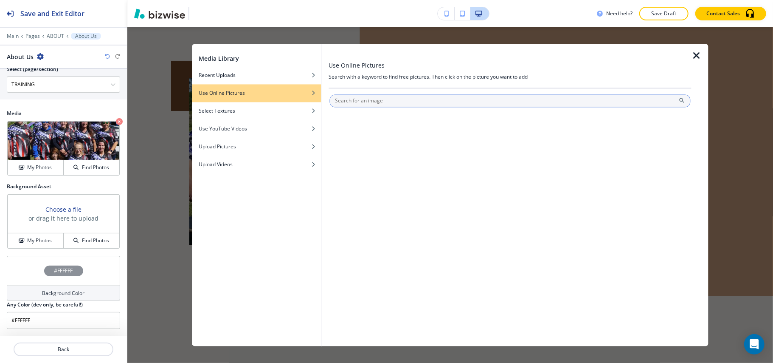
click at [359, 99] on input "text" at bounding box center [509, 101] width 361 height 13
type input "k9"
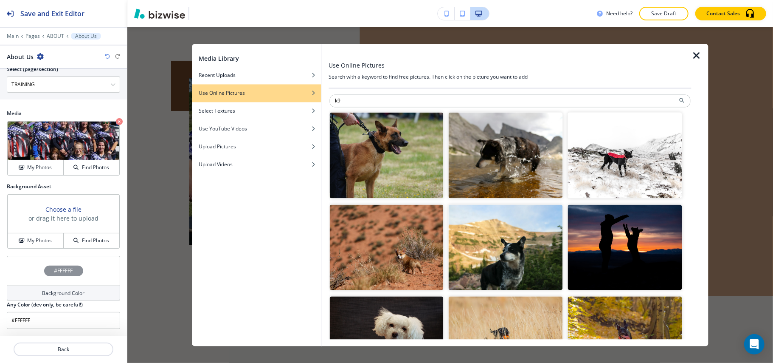
click at [401, 160] on img "button" at bounding box center [386, 156] width 114 height 86
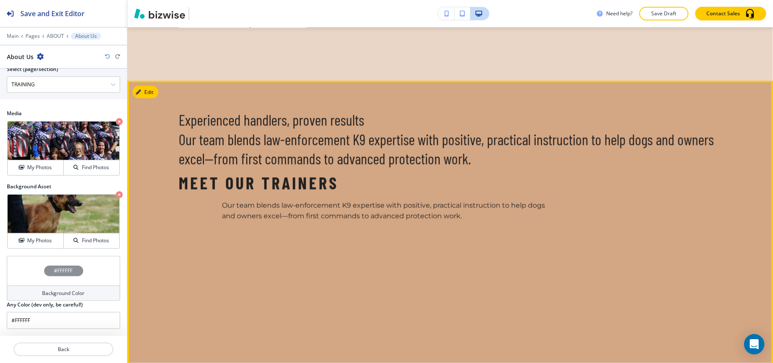
scroll to position [957, 0]
